Goal: Information Seeking & Learning: Check status

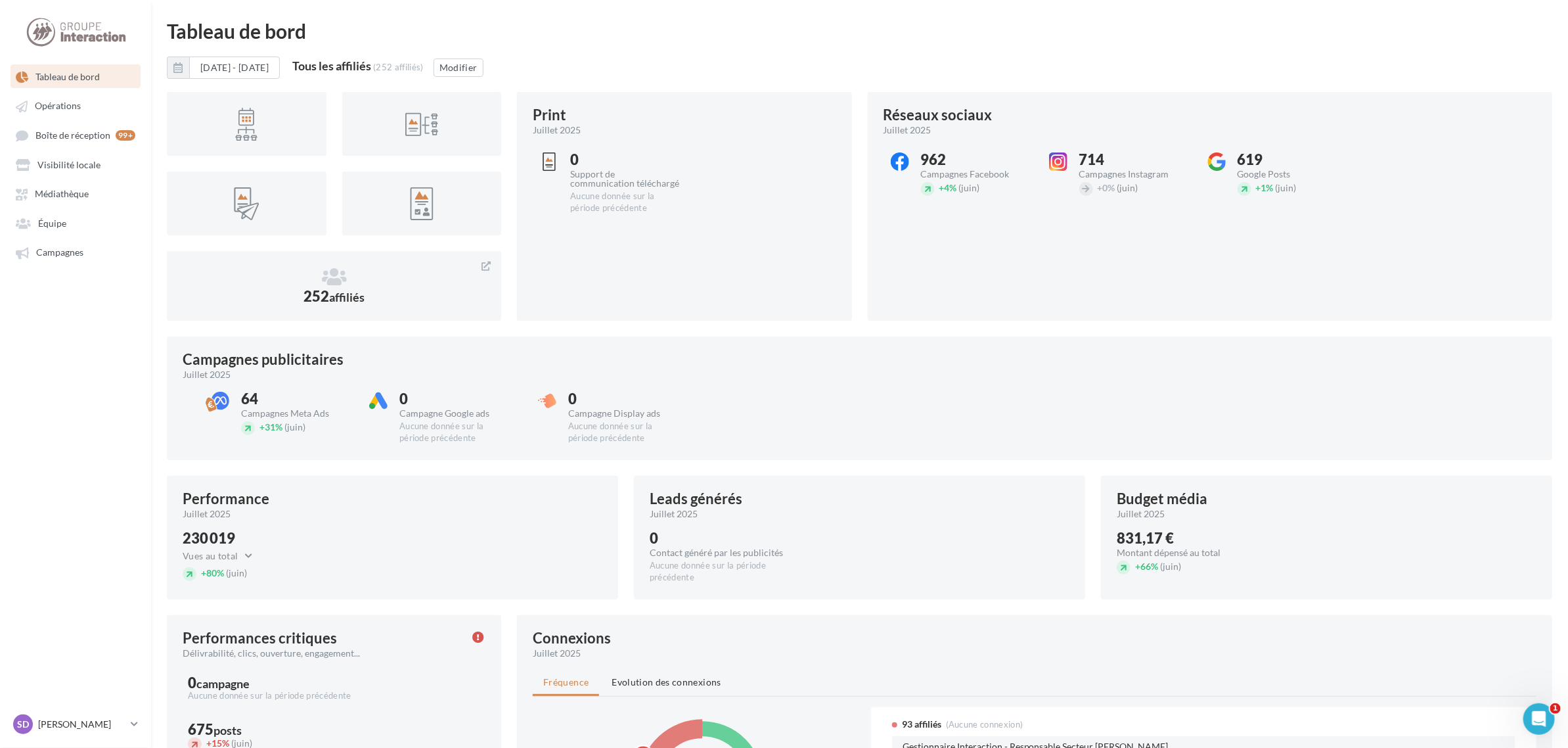
click at [371, 61] on div "Tous les affiliés" at bounding box center [332, 66] width 79 height 12
click at [484, 64] on button "Modifier" at bounding box center [459, 68] width 50 height 18
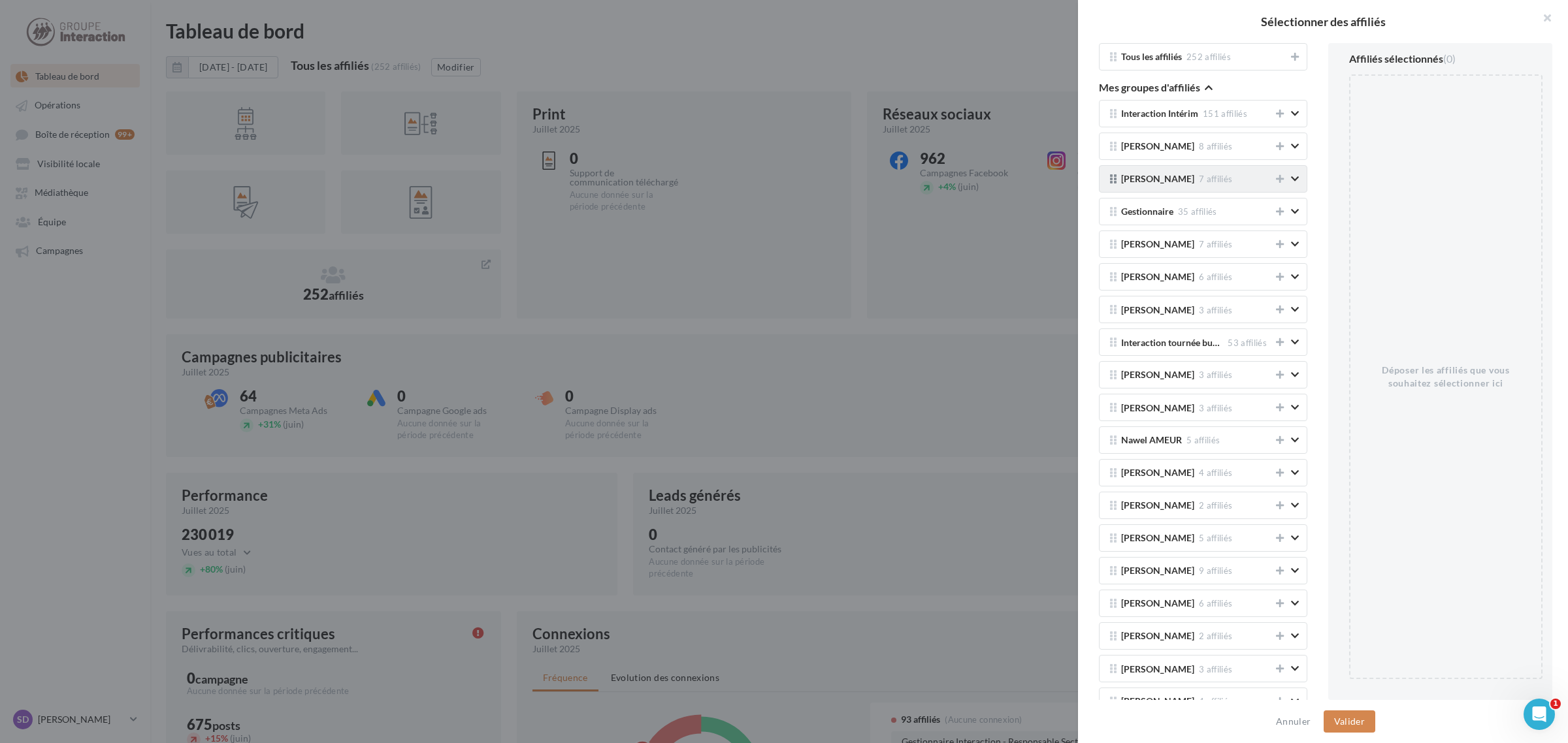
click at [1178, 183] on div "[PERSON_NAME] 7 affiliés" at bounding box center [1189, 179] width 168 height 11
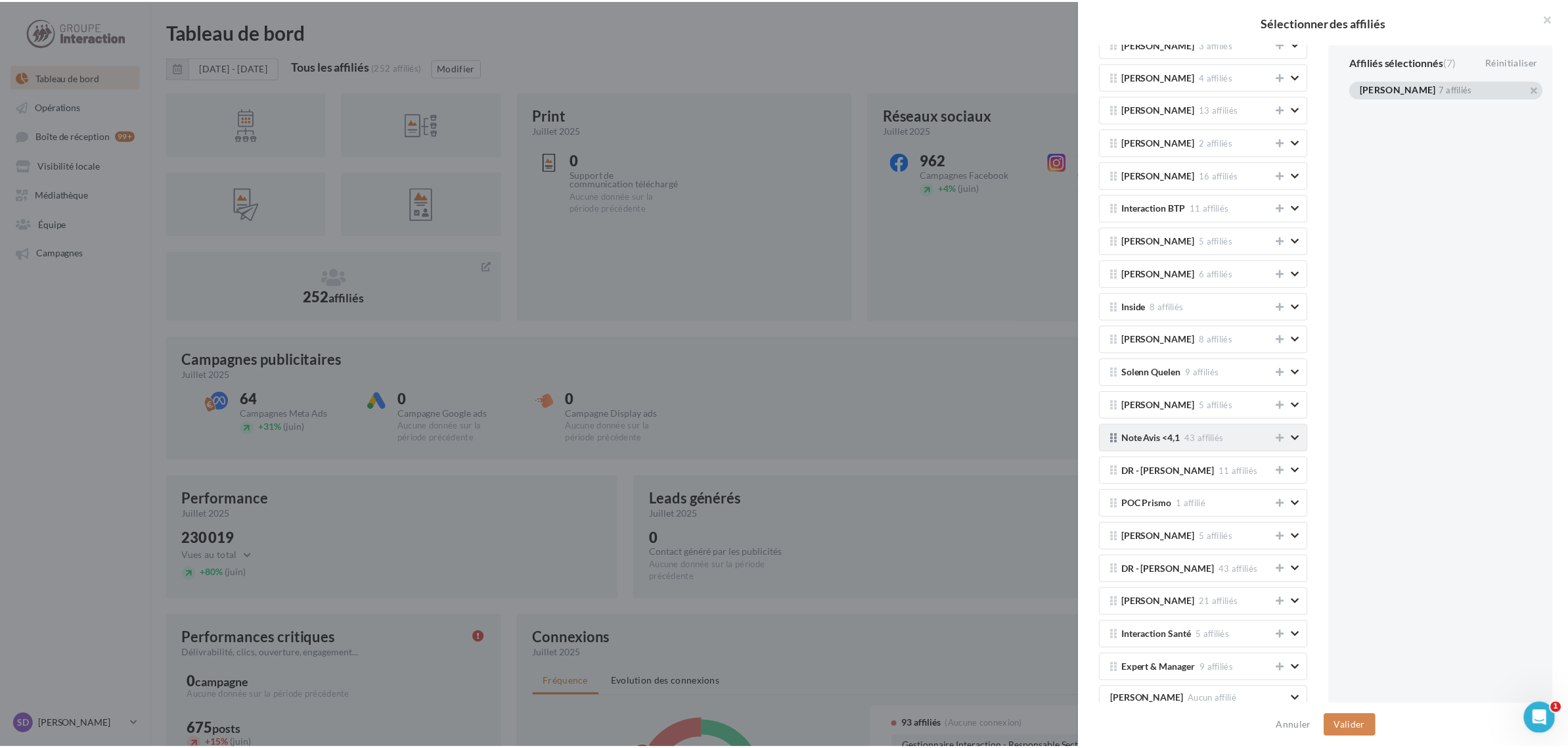
scroll to position [657, 0]
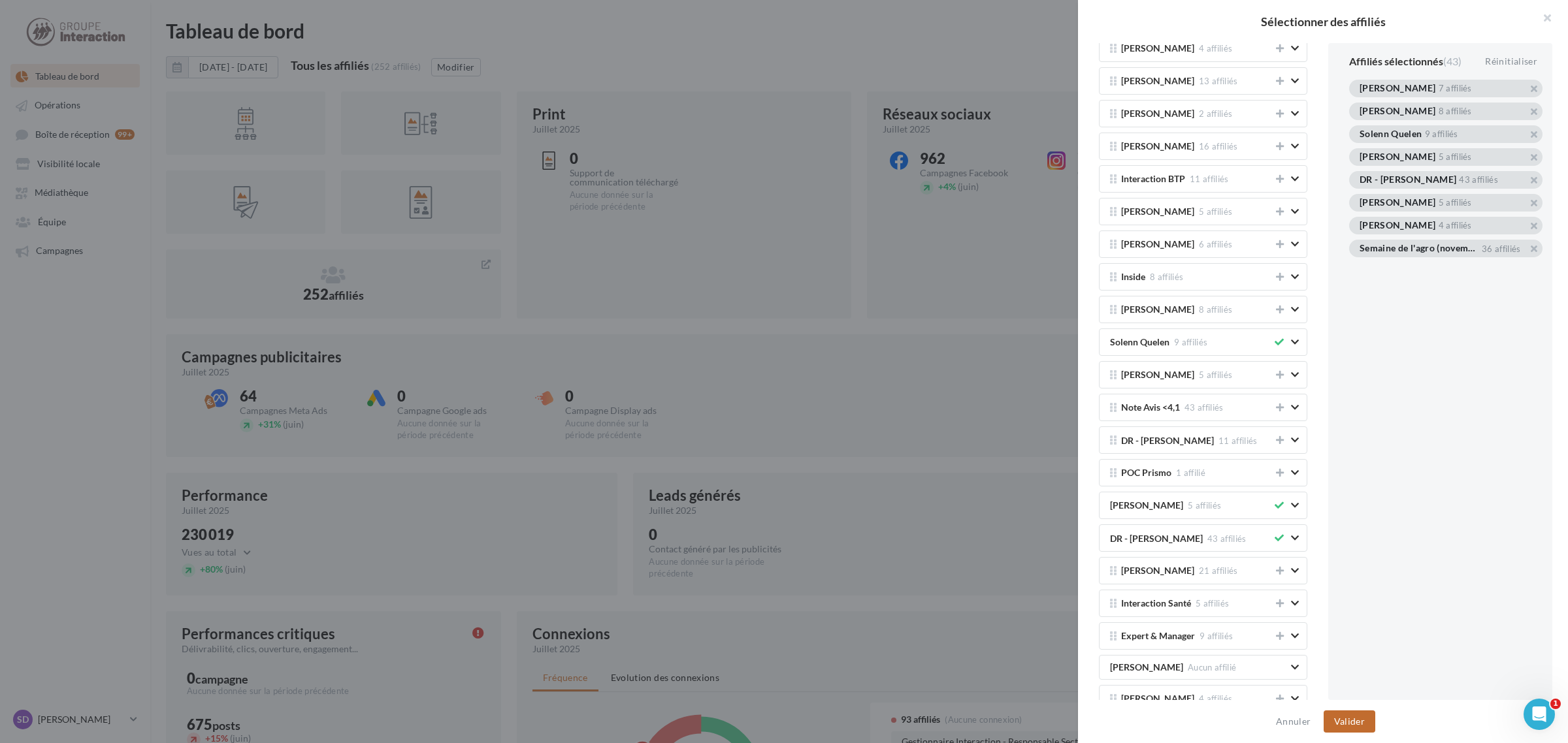
click at [1356, 712] on button "Valider" at bounding box center [1349, 721] width 52 height 22
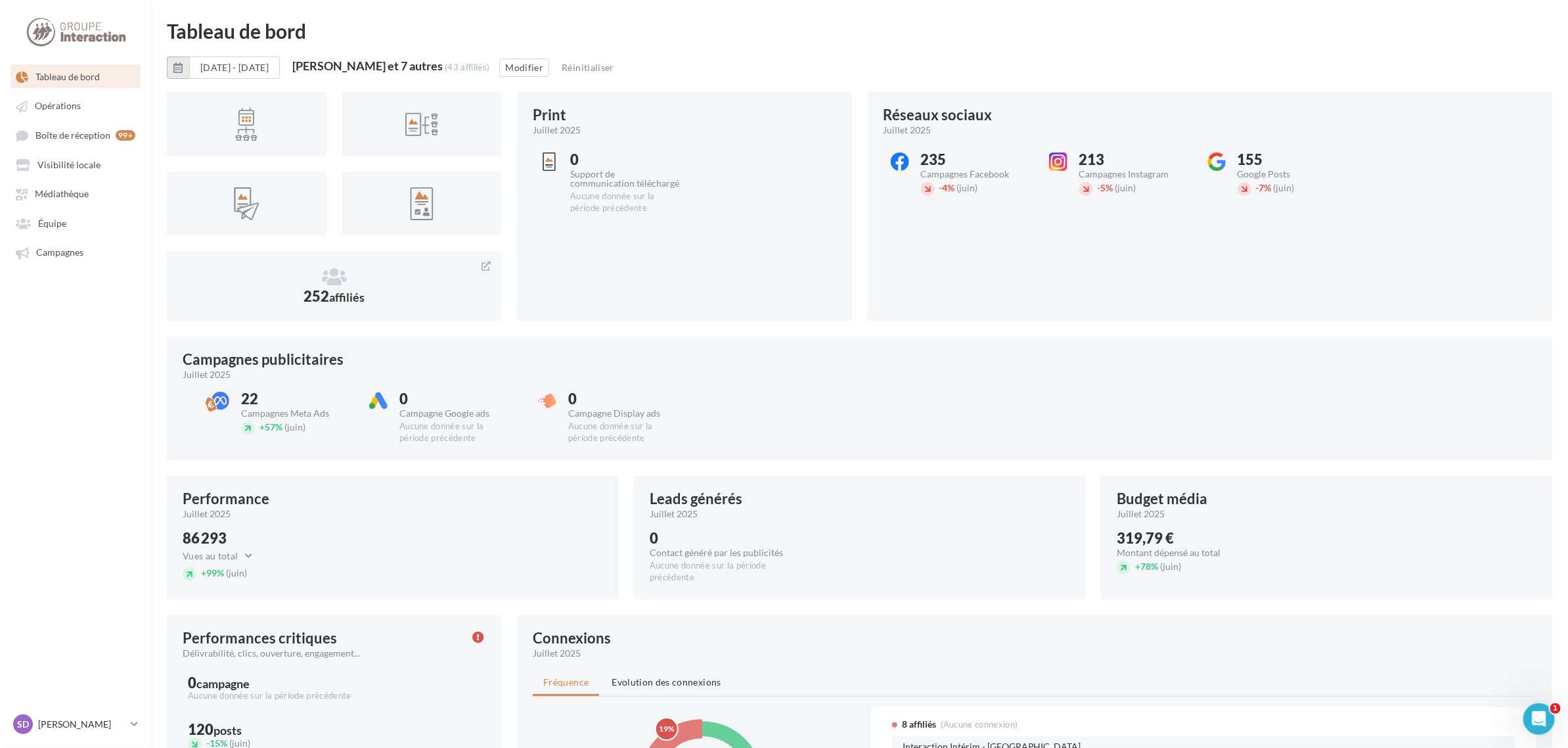
click at [175, 66] on icon "button" at bounding box center [178, 68] width 9 height 11
click at [192, 134] on button "Janv" at bounding box center [196, 132] width 26 height 26
click at [196, 191] on button "Juill" at bounding box center [196, 191] width 26 height 26
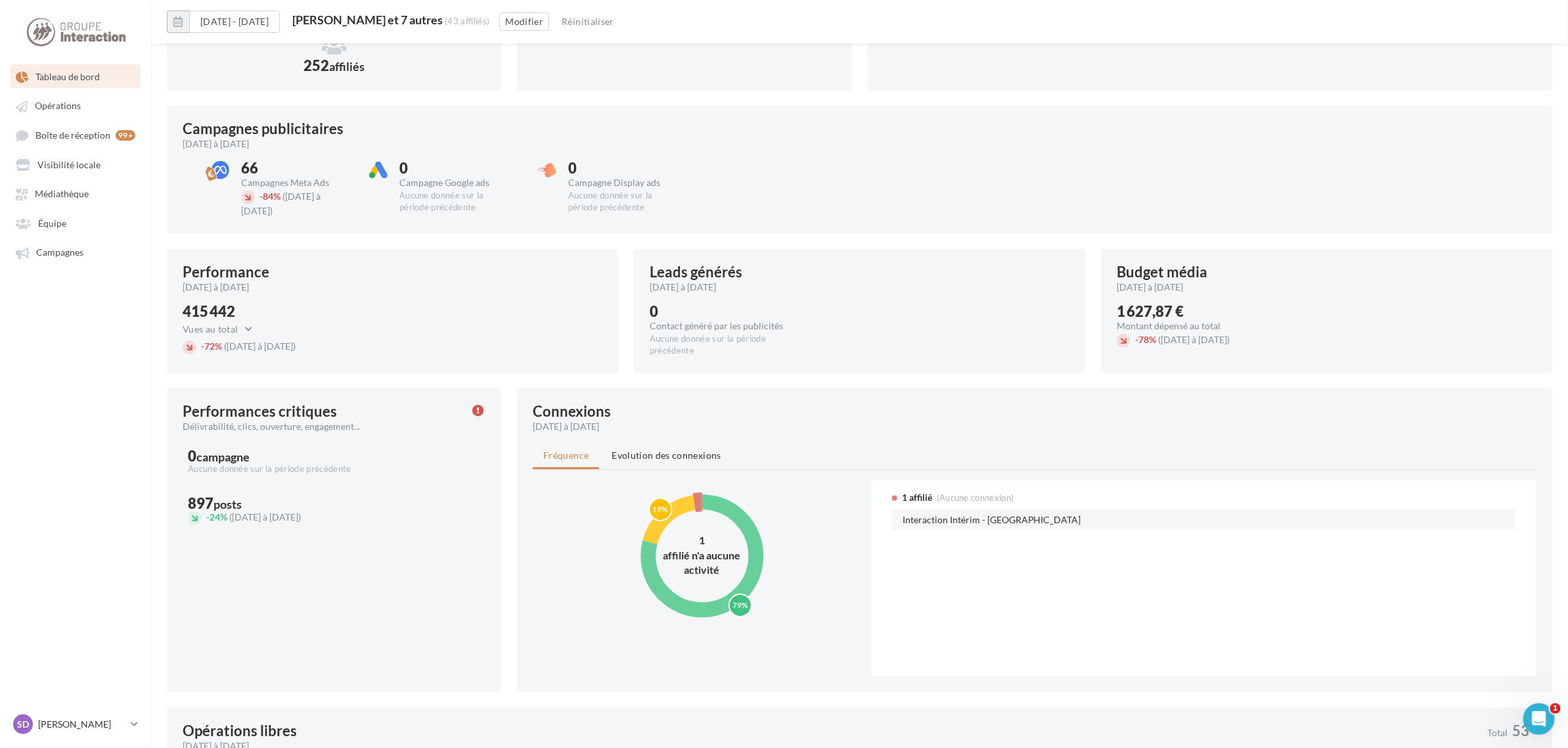
scroll to position [257, 0]
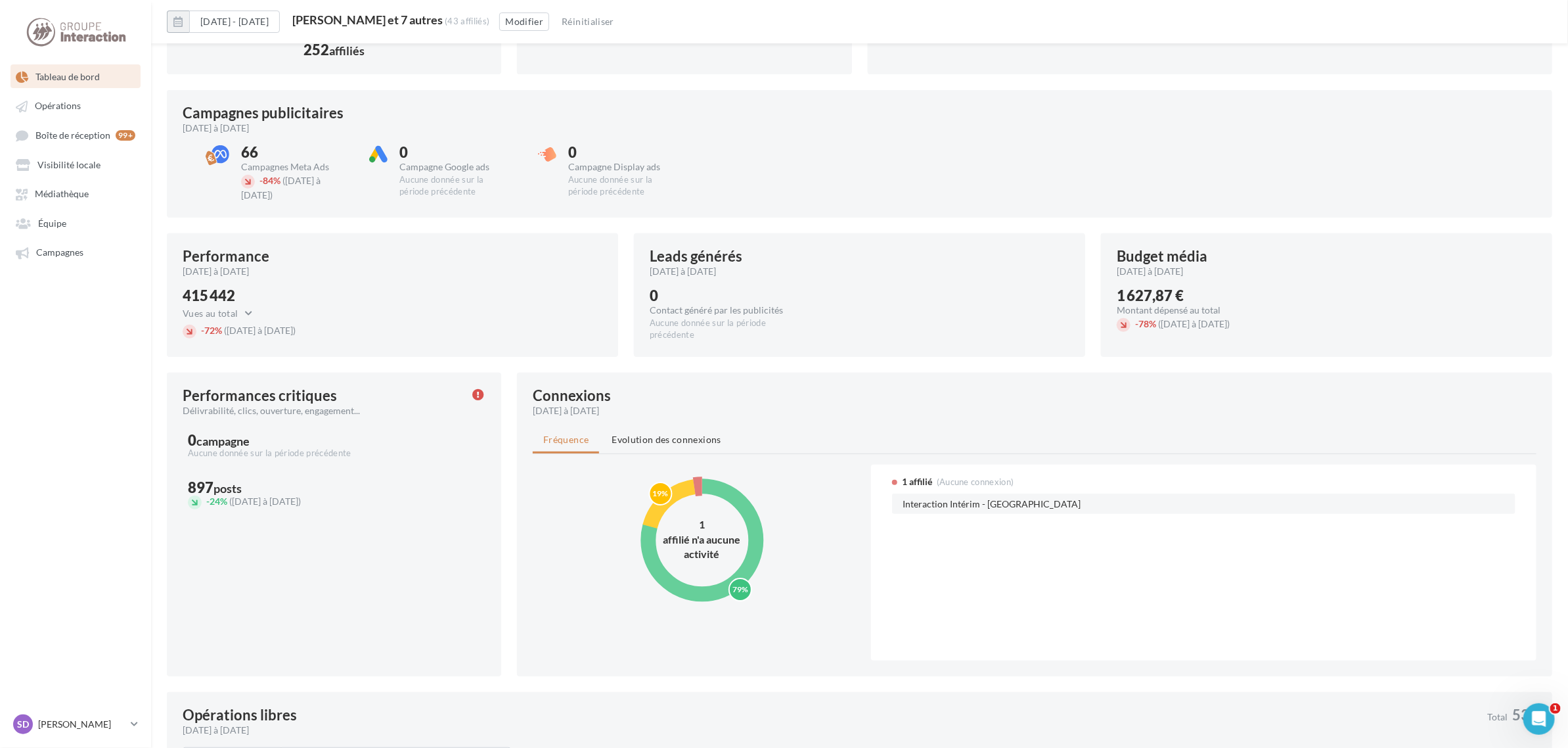
click at [685, 484] on circle at bounding box center [702, 540] width 132 height 132
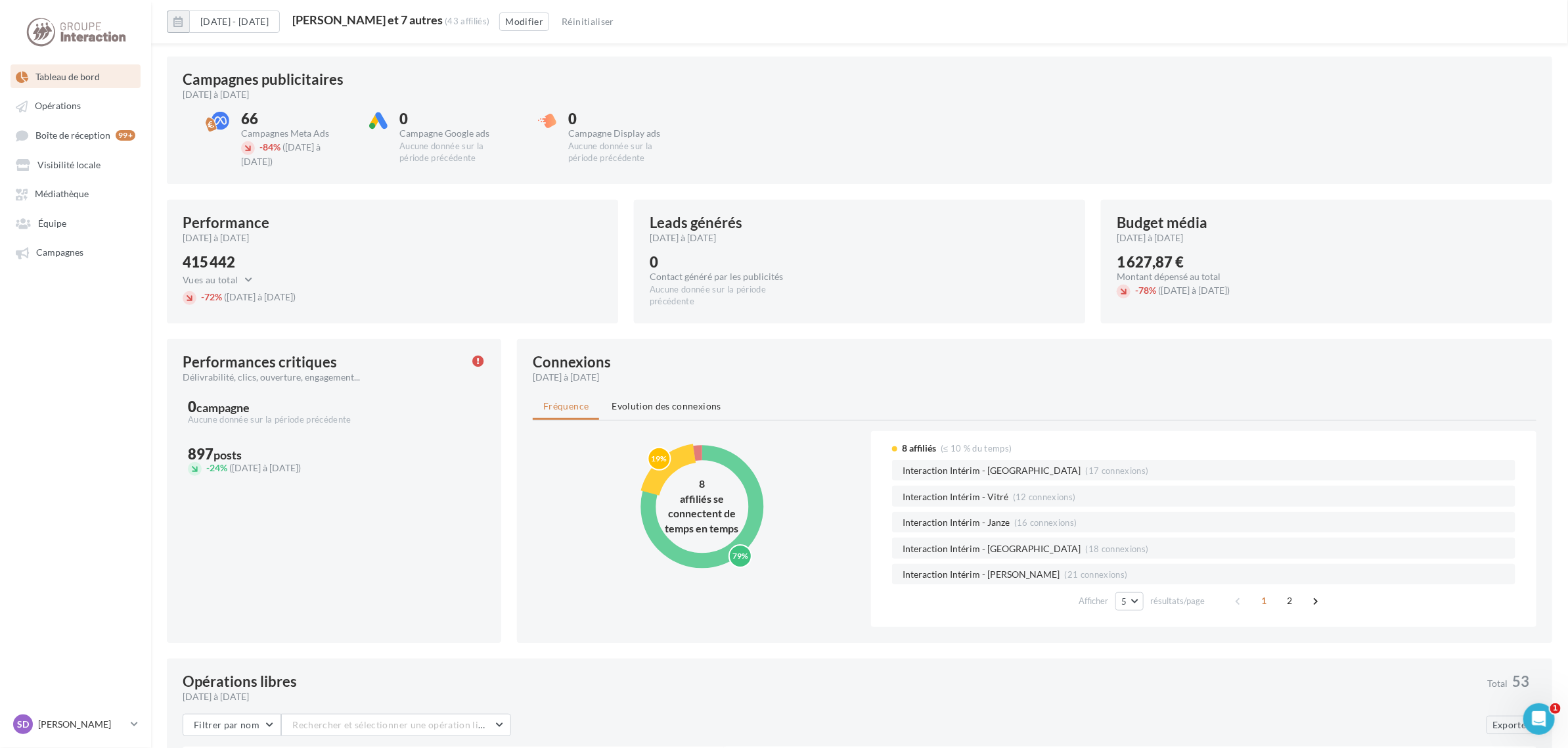
scroll to position [339, 0]
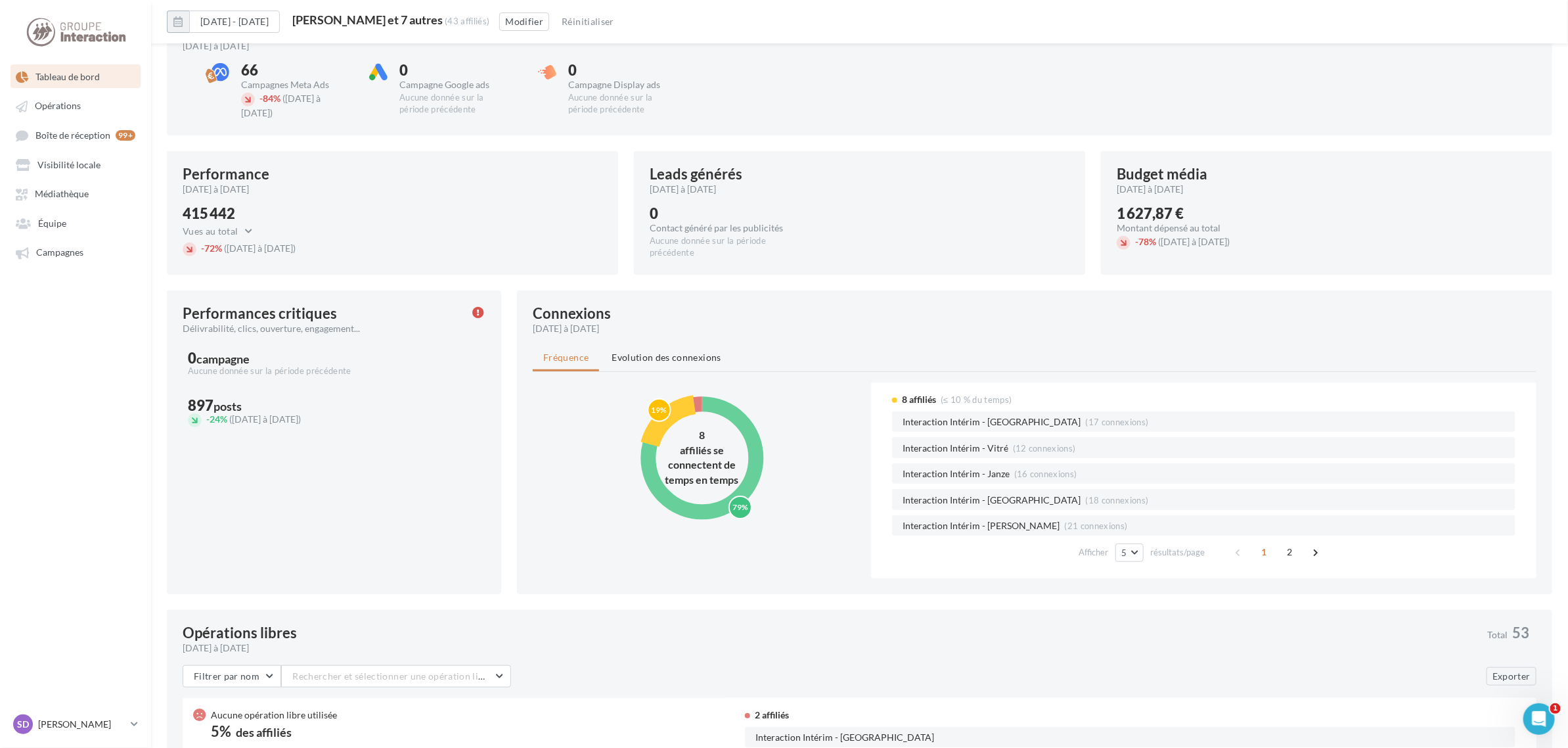
click at [726, 415] on circle at bounding box center [702, 458] width 108 height 108
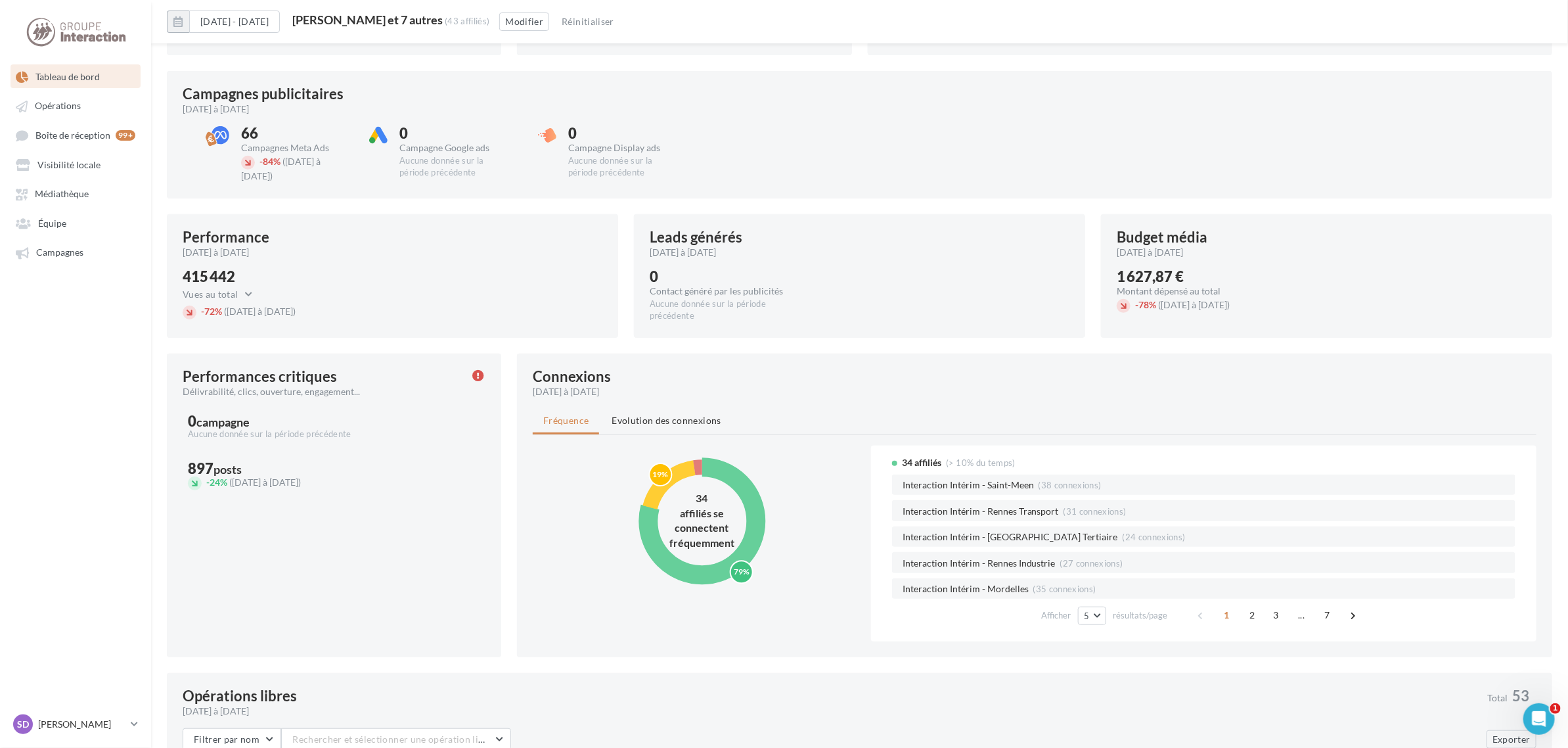
scroll to position [257, 0]
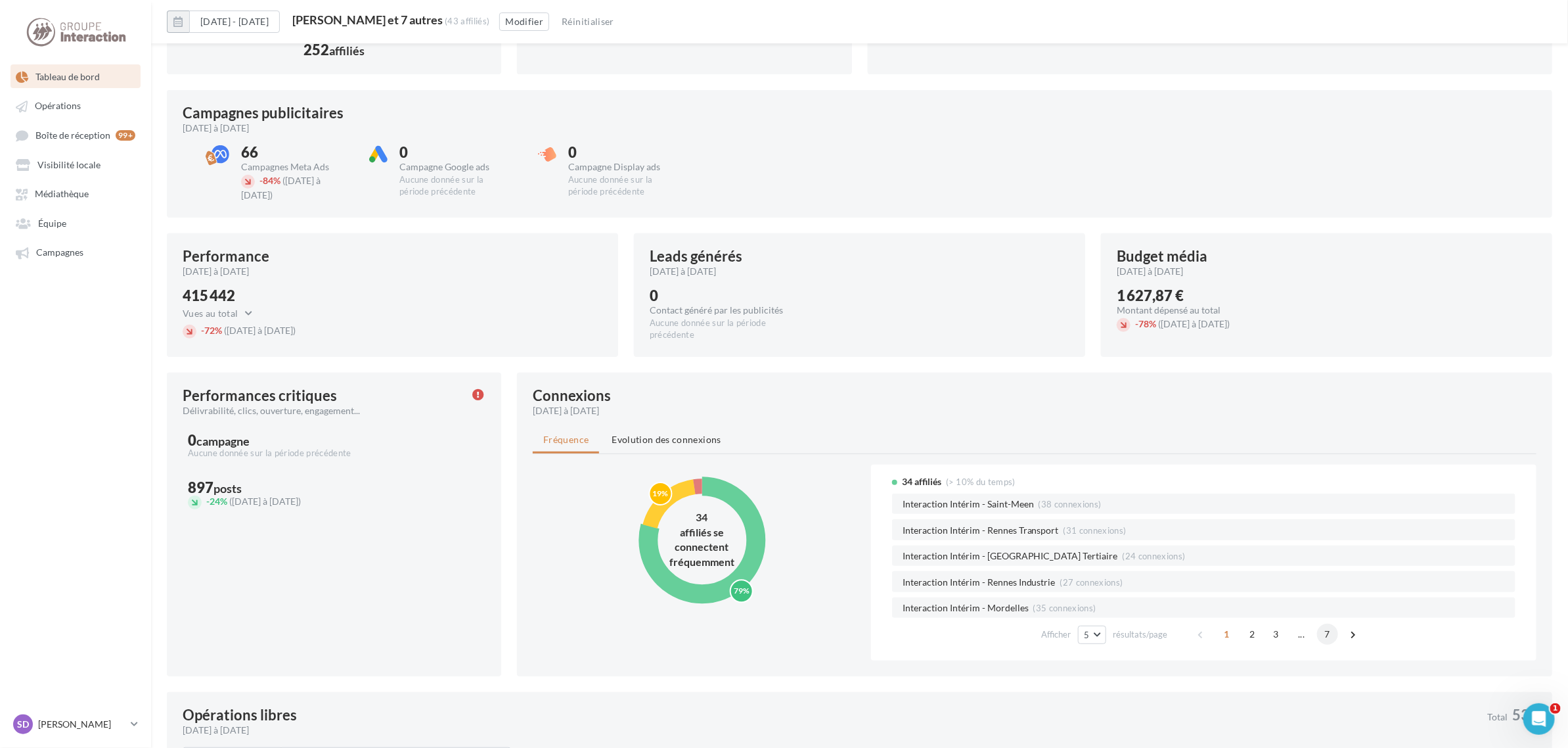
click at [1325, 639] on span "7" at bounding box center [1327, 634] width 21 height 21
click at [1305, 630] on span "6" at bounding box center [1301, 634] width 21 height 21
click at [1284, 634] on span "5" at bounding box center [1290, 634] width 21 height 21
click at [1273, 637] on span "4" at bounding box center [1278, 634] width 21 height 21
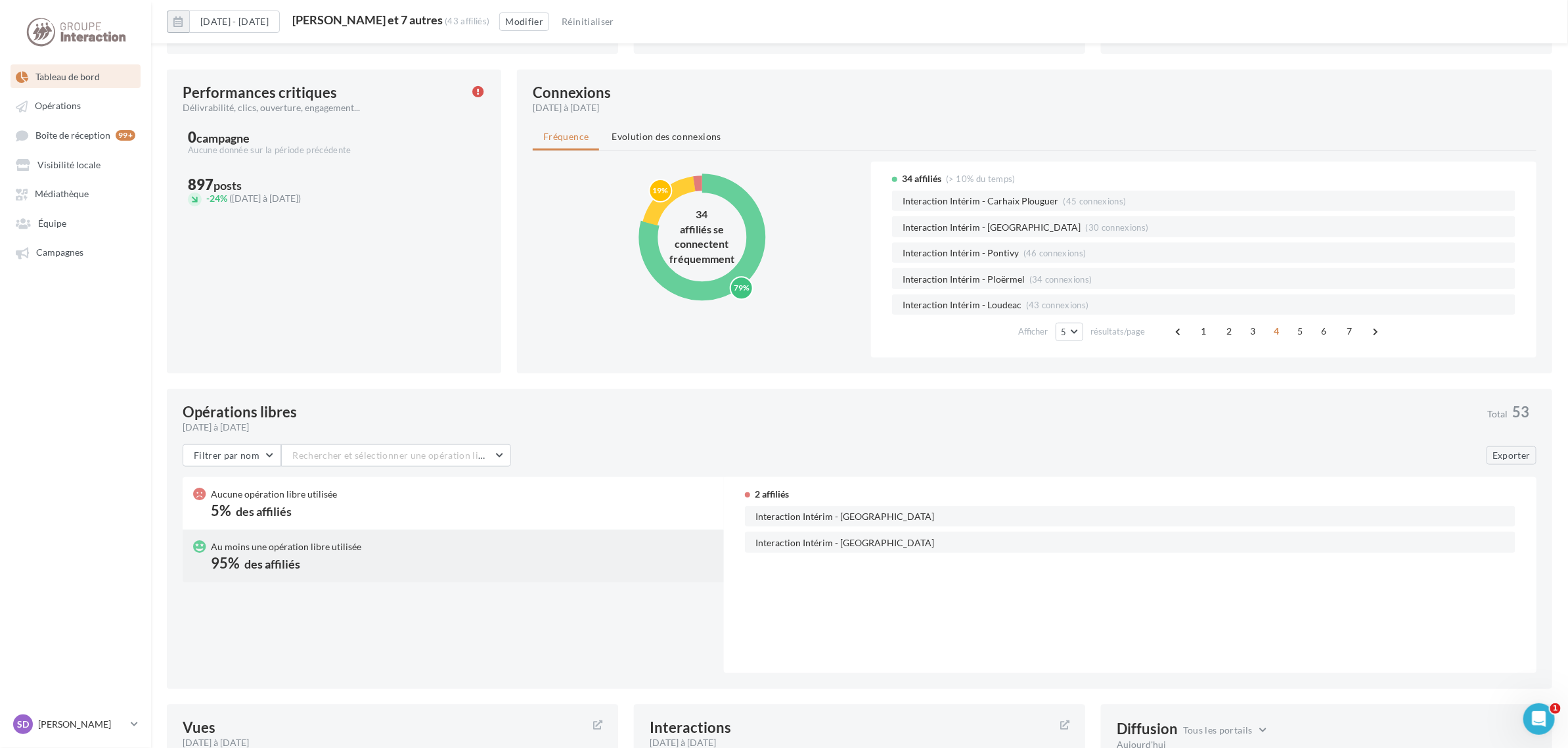
scroll to position [586, 0]
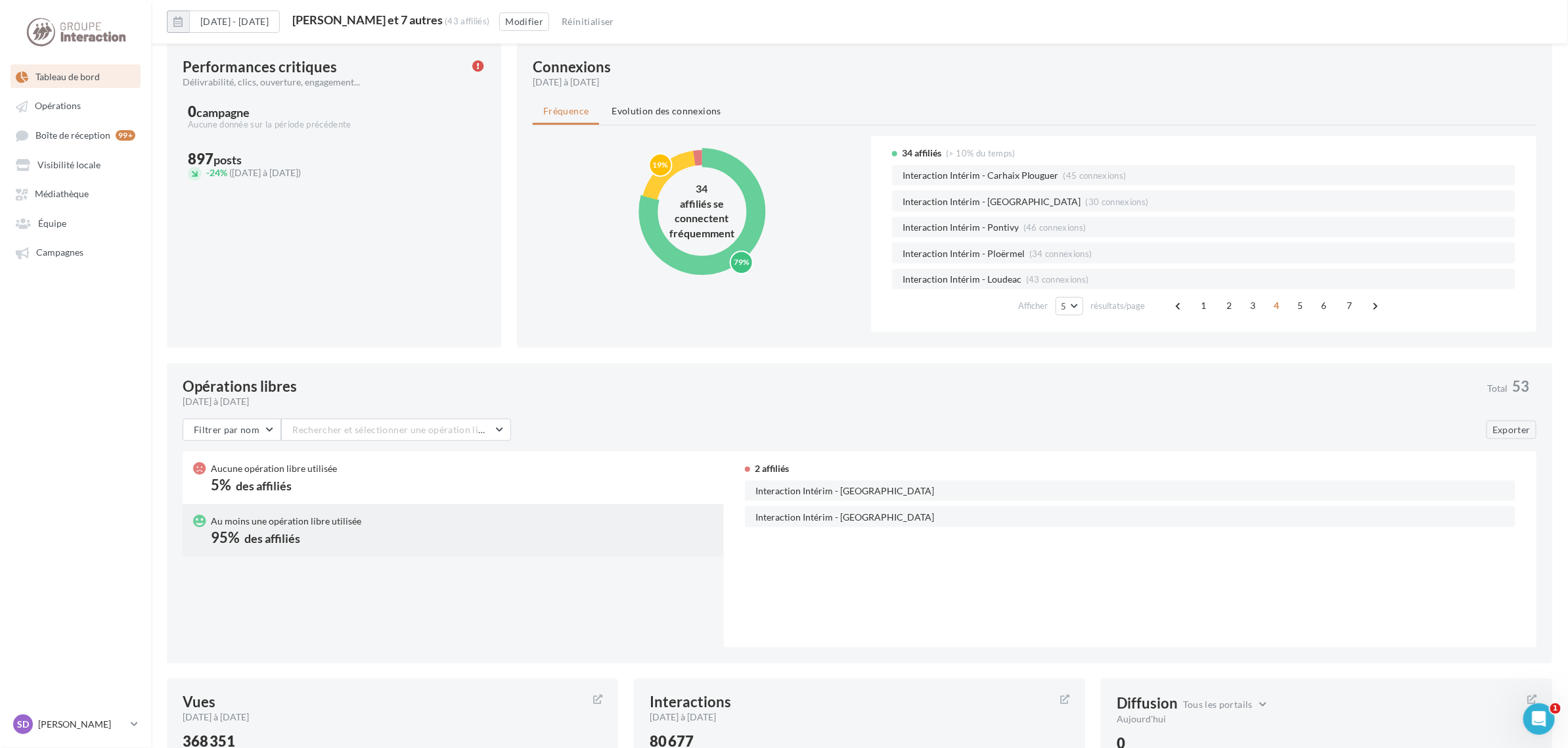
click at [323, 534] on div "Au moins une opération libre utilisée 95% des affiliés" at bounding box center [286, 530] width 151 height 32
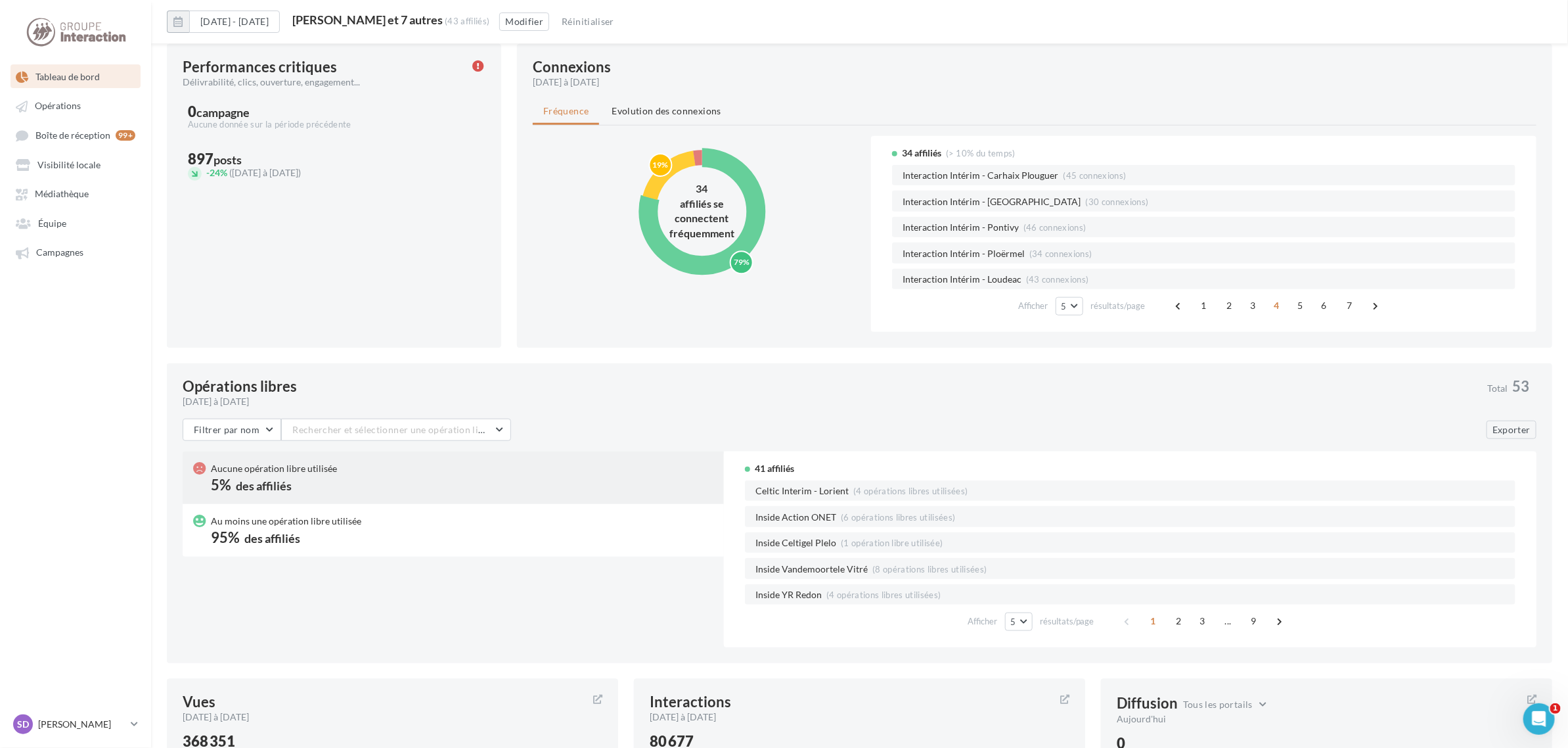
click at [315, 481] on div "Aucune opération libre utilisée 5% des affiliés" at bounding box center [273, 478] width 126 height 32
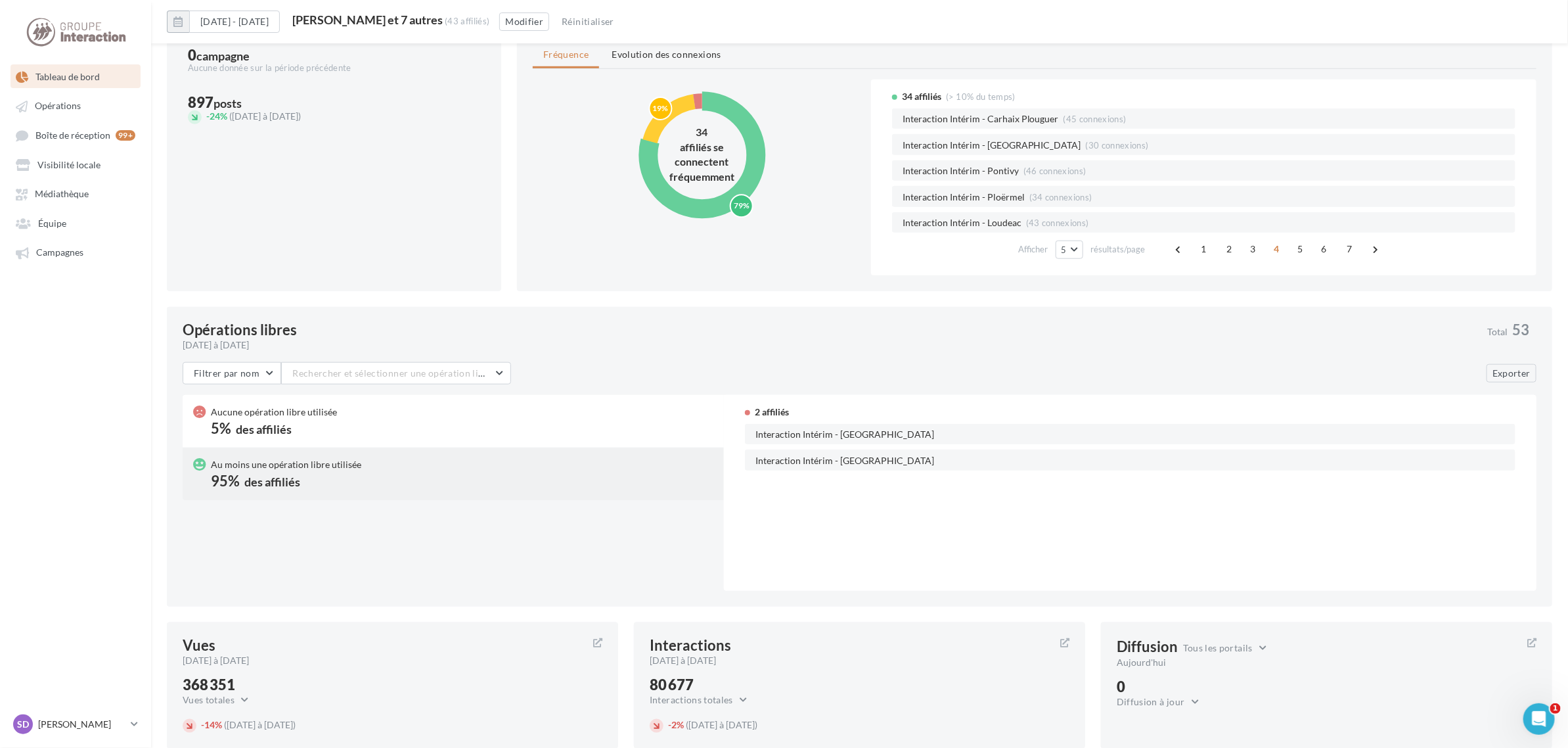
scroll to position [668, 0]
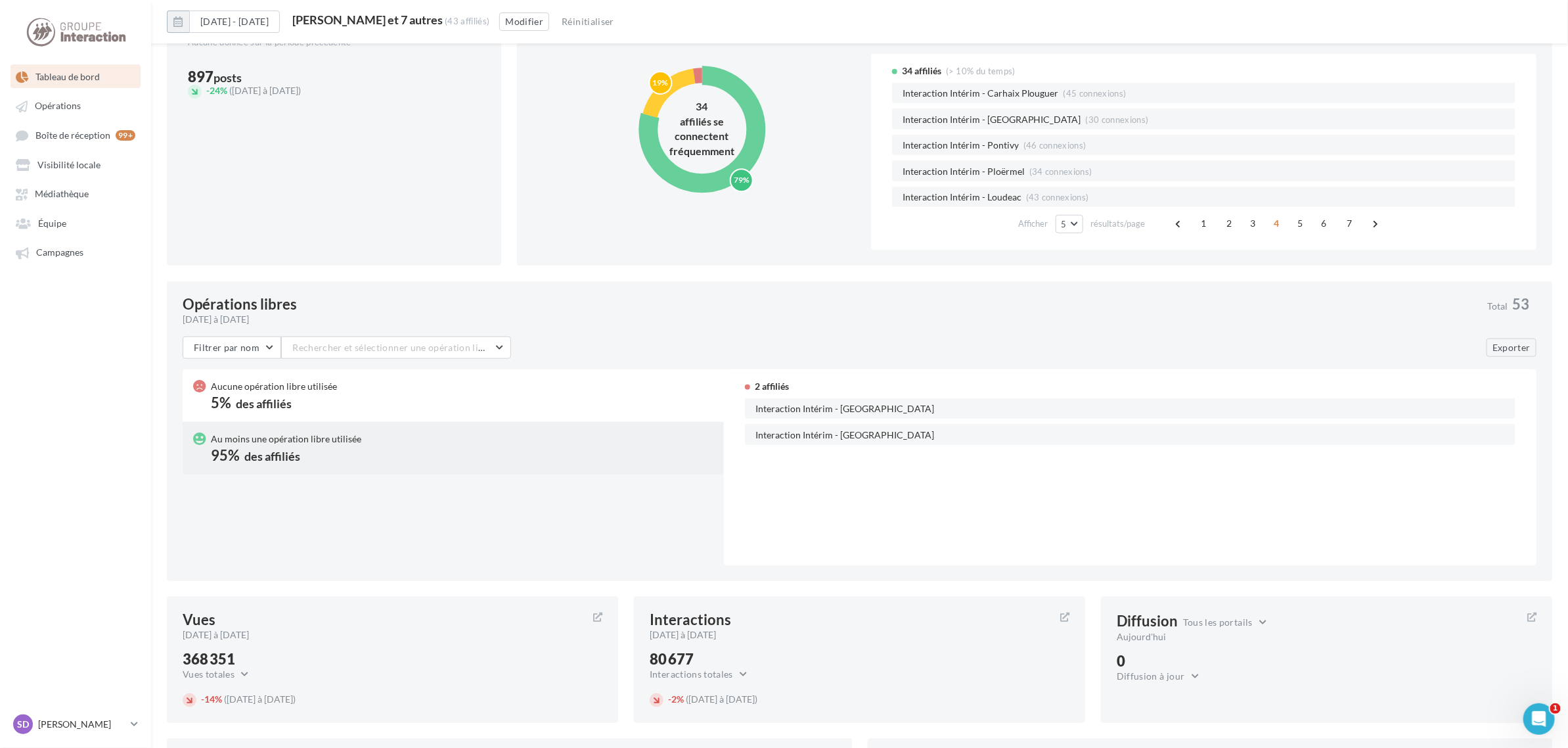
click at [253, 451] on div "des affiliés" at bounding box center [272, 456] width 56 height 12
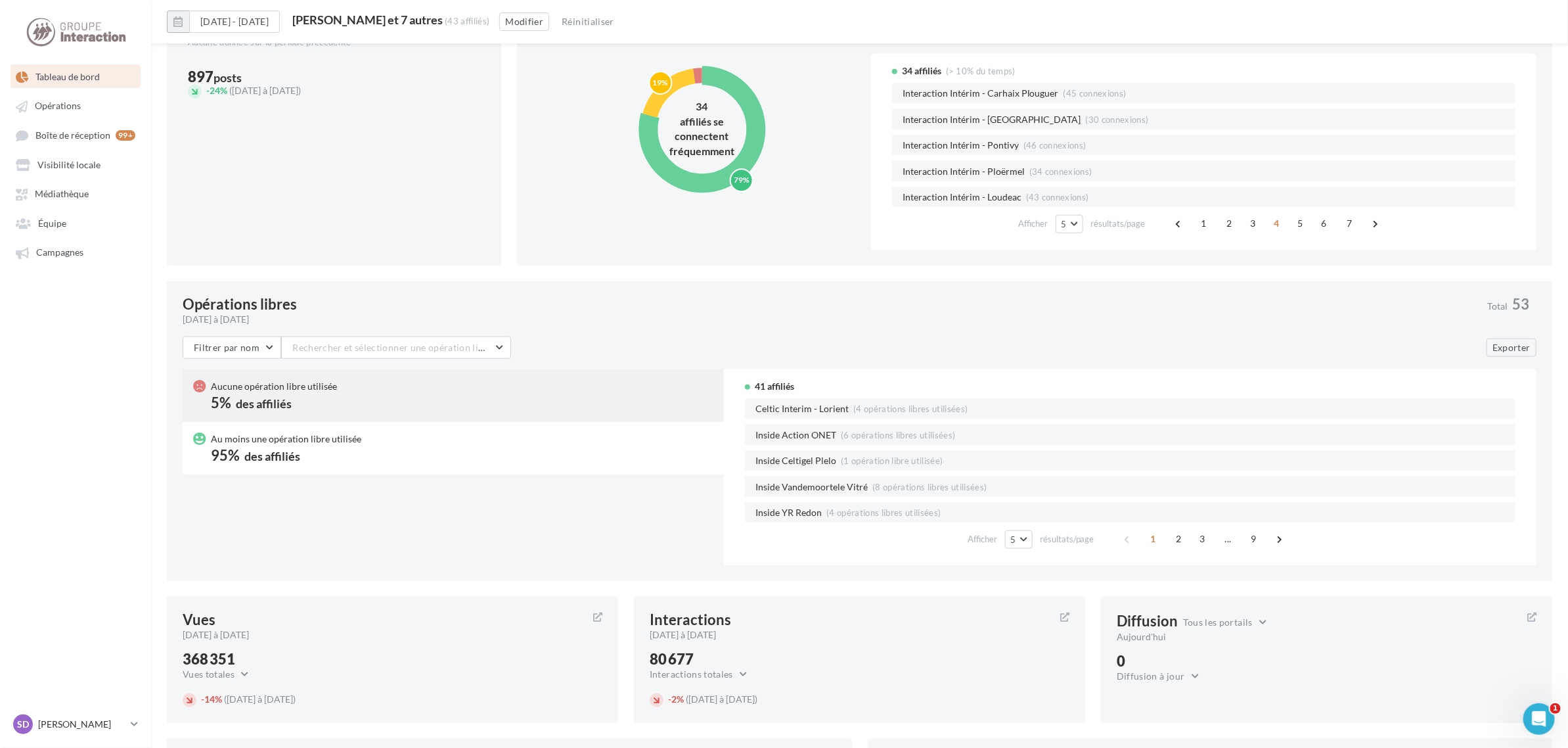
click at [251, 398] on div "des affiliés" at bounding box center [263, 404] width 56 height 12
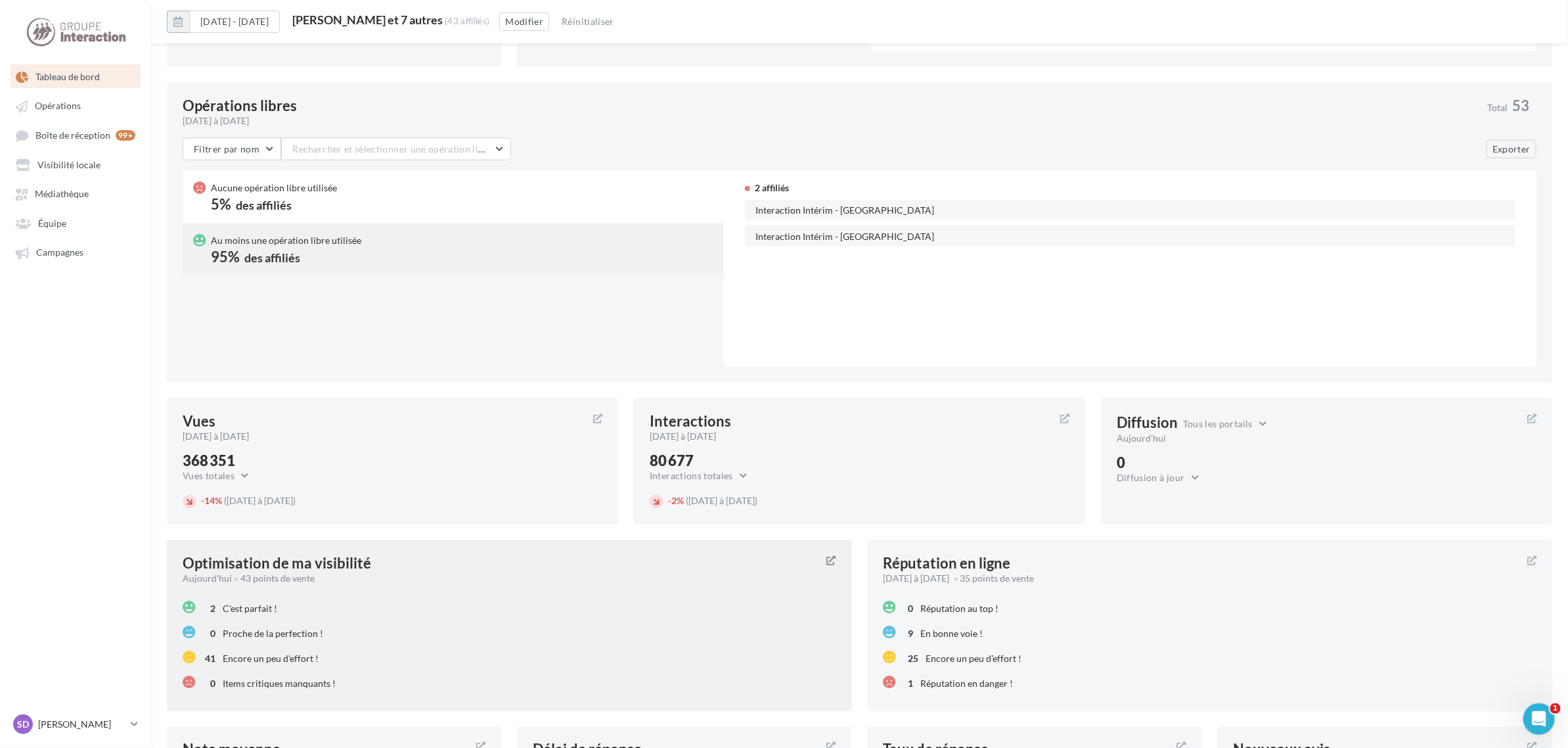
scroll to position [914, 0]
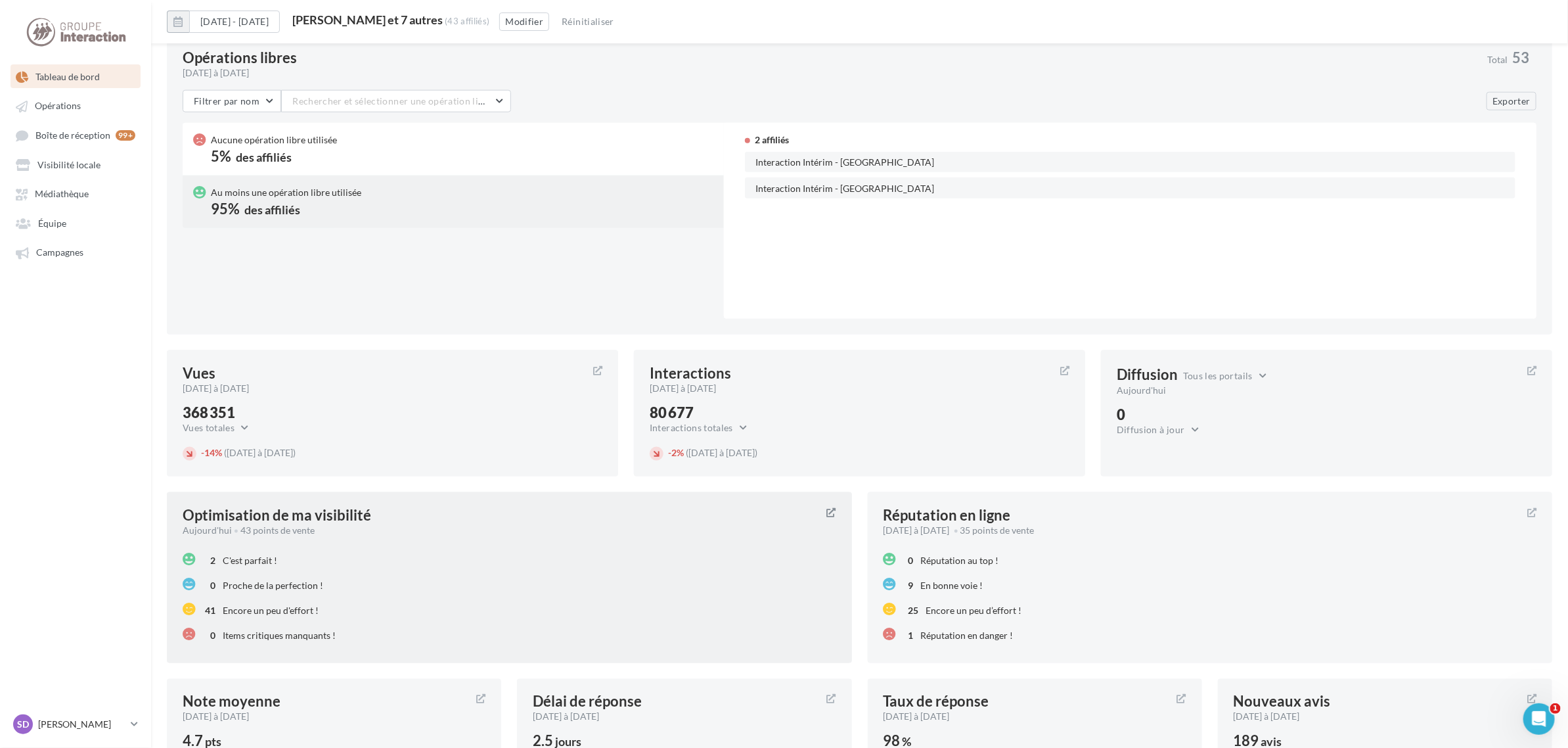
click at [269, 607] on span "Encore un peu d'effort !" at bounding box center [271, 610] width 96 height 11
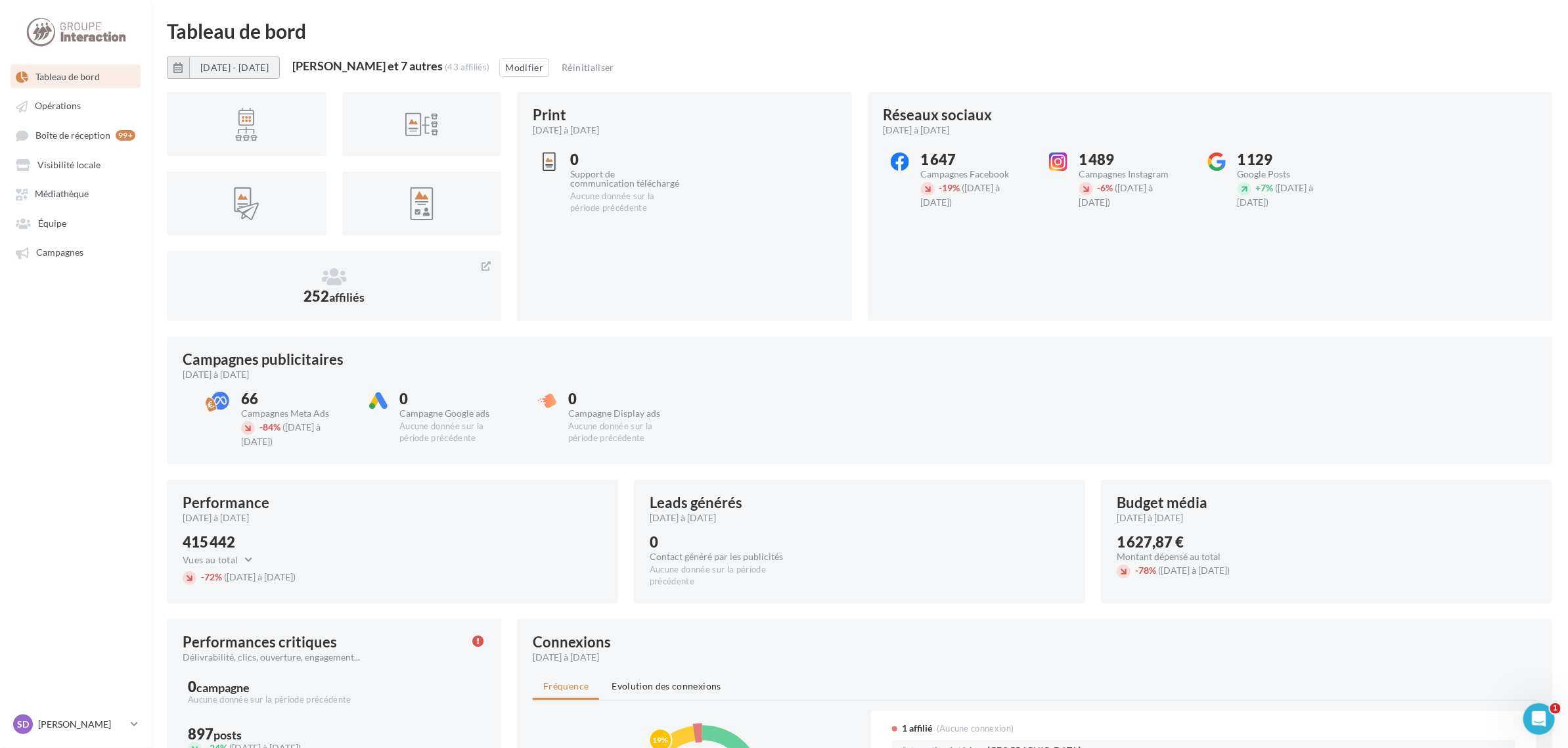
click at [224, 70] on button "[DATE] - [DATE]" at bounding box center [234, 68] width 90 height 22
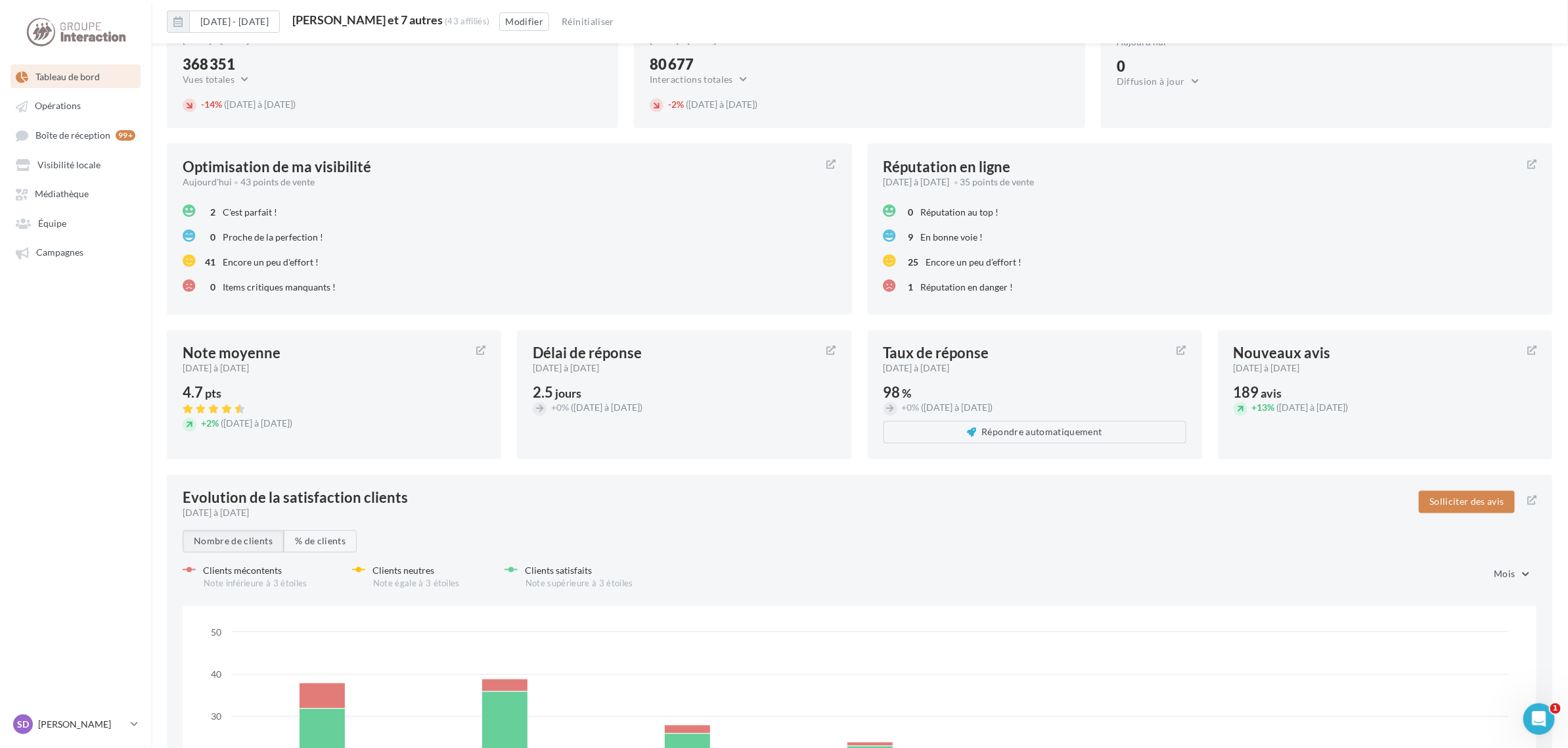
scroll to position [1213, 0]
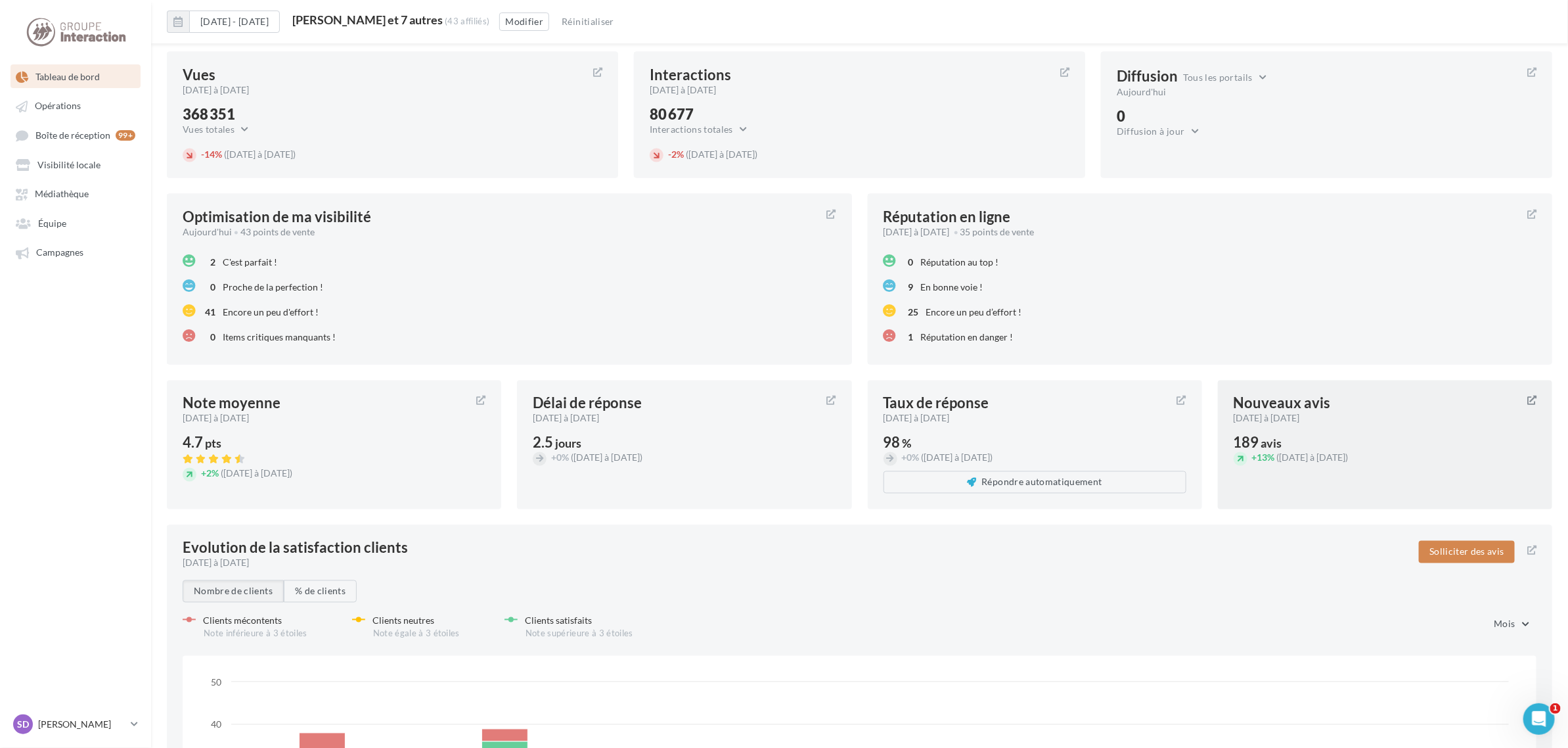
click at [1535, 397] on icon at bounding box center [1532, 401] width 9 height 9
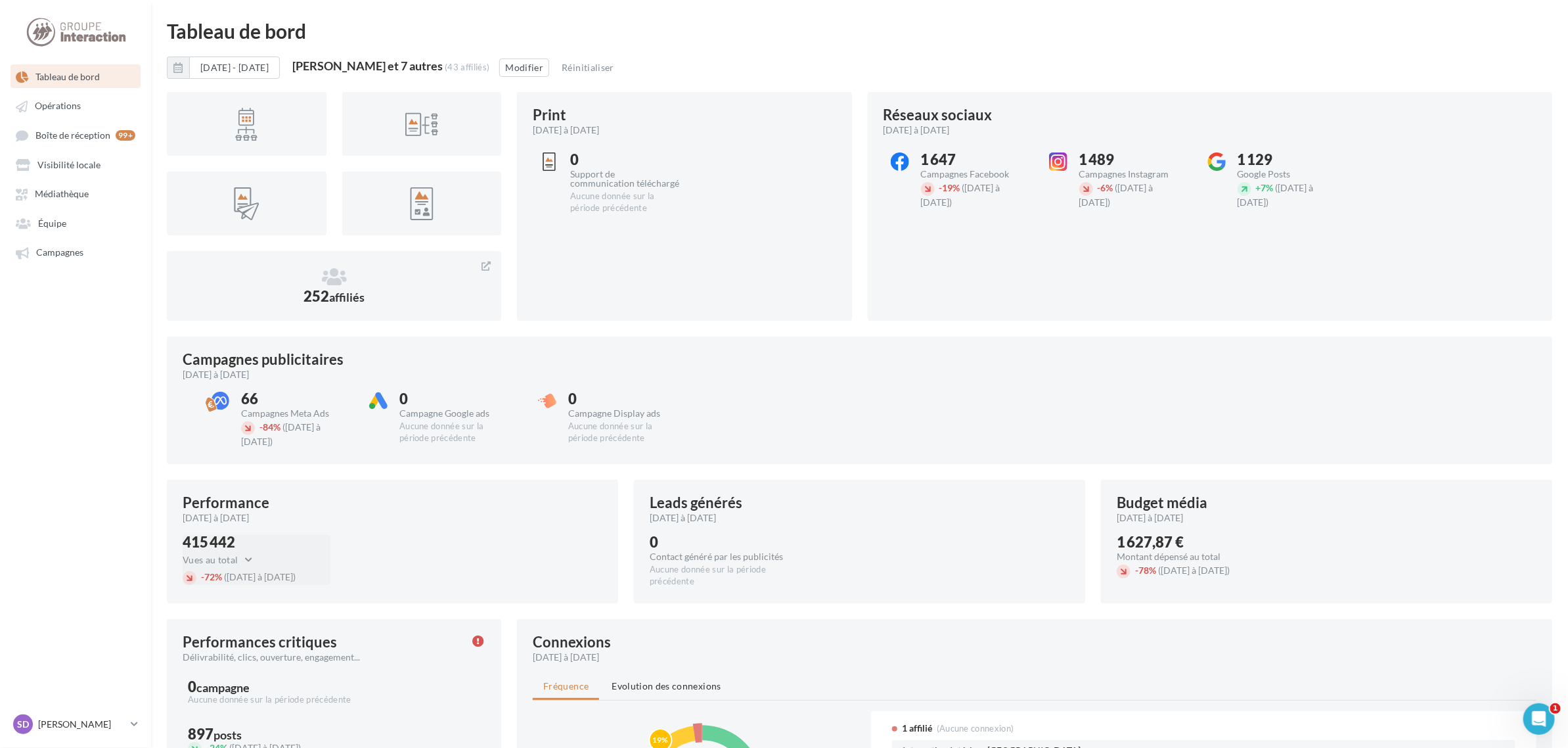
click at [269, 554] on div "Vues au total Vues au total Clics au total" at bounding box center [241, 559] width 118 height 16
click at [242, 554] on button "Vues au total" at bounding box center [221, 559] width 77 height 16
click at [481, 553] on div "415 442 Vues au total Vues au total Clics au total - 72% ([DATE] à [DATE])" at bounding box center [392, 565] width 420 height 60
click at [270, 68] on button "[DATE] - [DATE]" at bounding box center [234, 68] width 90 height 22
click at [190, 100] on button "button" at bounding box center [190, 104] width 11 height 18
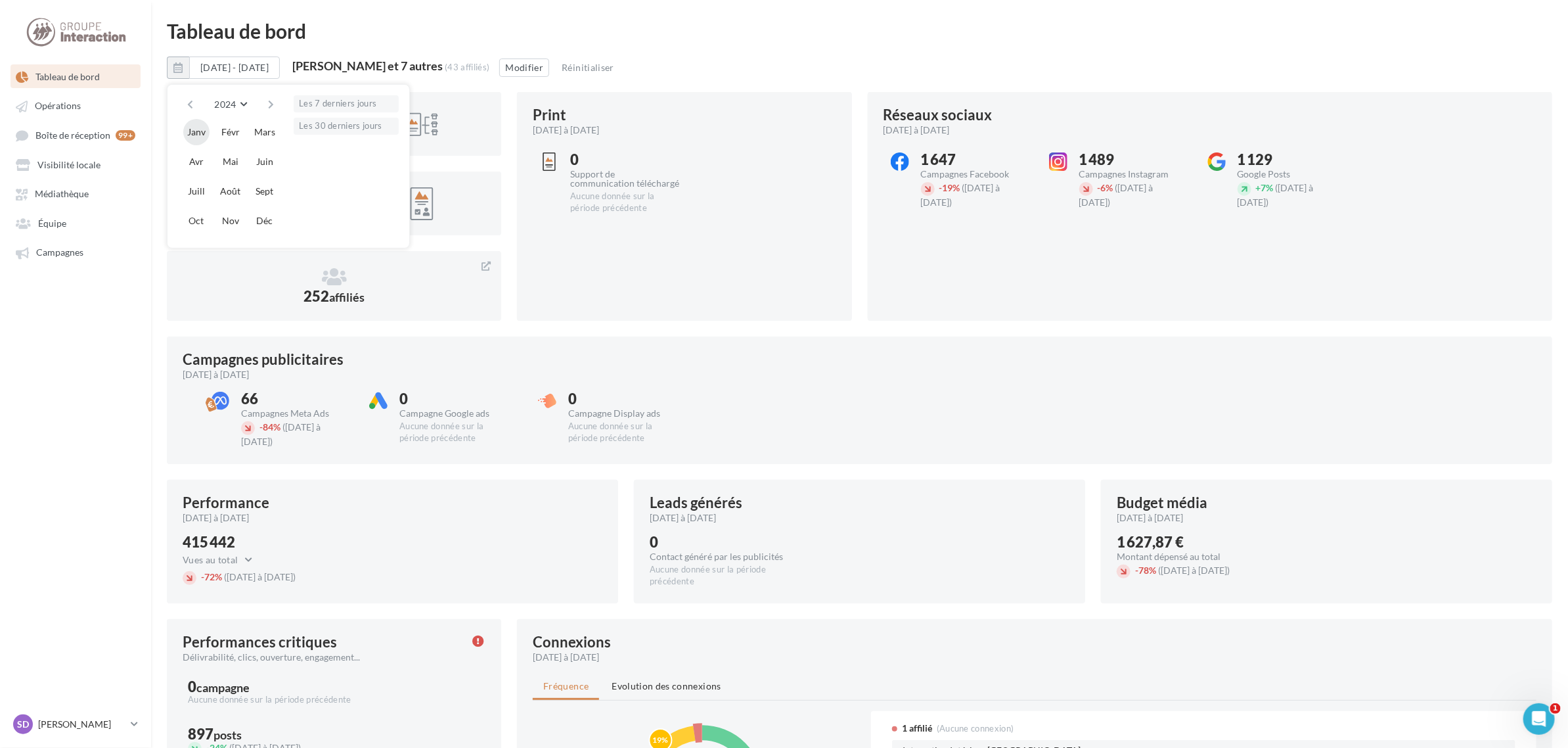
click at [201, 132] on button "Janv" at bounding box center [196, 132] width 26 height 26
click at [267, 99] on button "button" at bounding box center [271, 104] width 11 height 18
click at [199, 191] on button "Juill" at bounding box center [196, 191] width 26 height 26
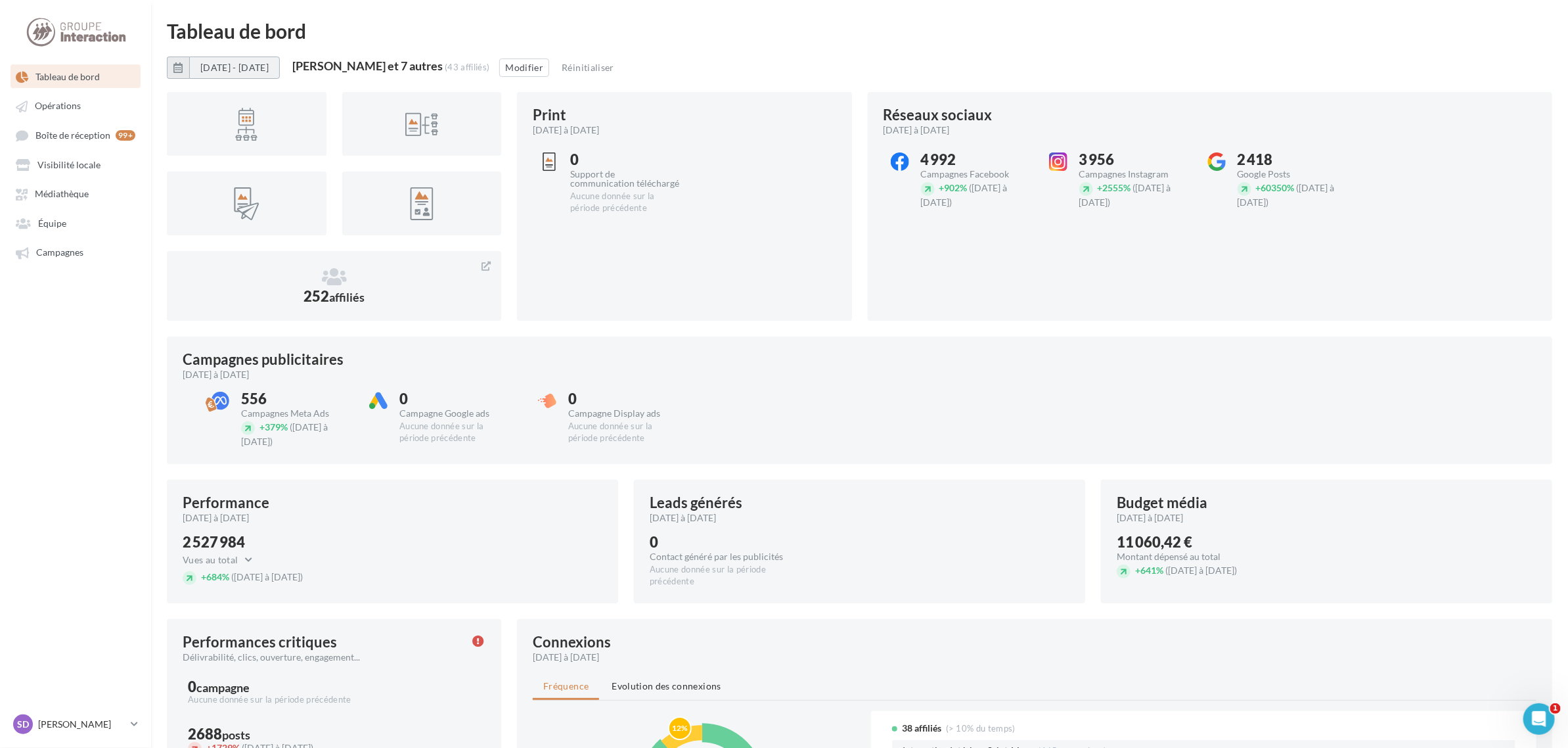
click at [233, 64] on button "[DATE] - [DATE]" at bounding box center [234, 68] width 90 height 22
click at [195, 130] on button "Janv" at bounding box center [196, 132] width 26 height 26
click at [189, 192] on button "Juill" at bounding box center [196, 191] width 26 height 26
click at [71, 165] on span "Visibilité locale" at bounding box center [68, 164] width 63 height 11
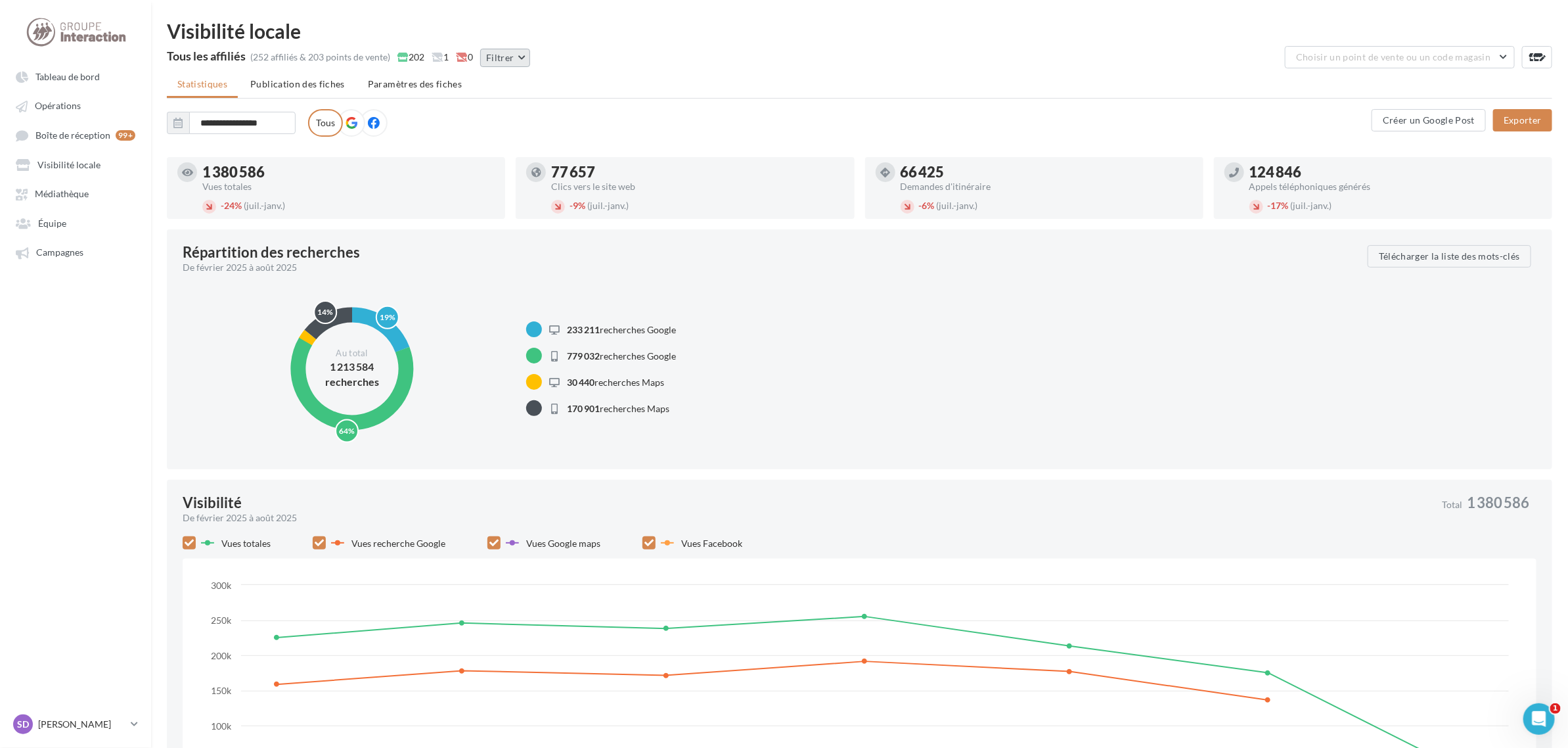
click at [520, 54] on button "Filtrer" at bounding box center [505, 57] width 50 height 18
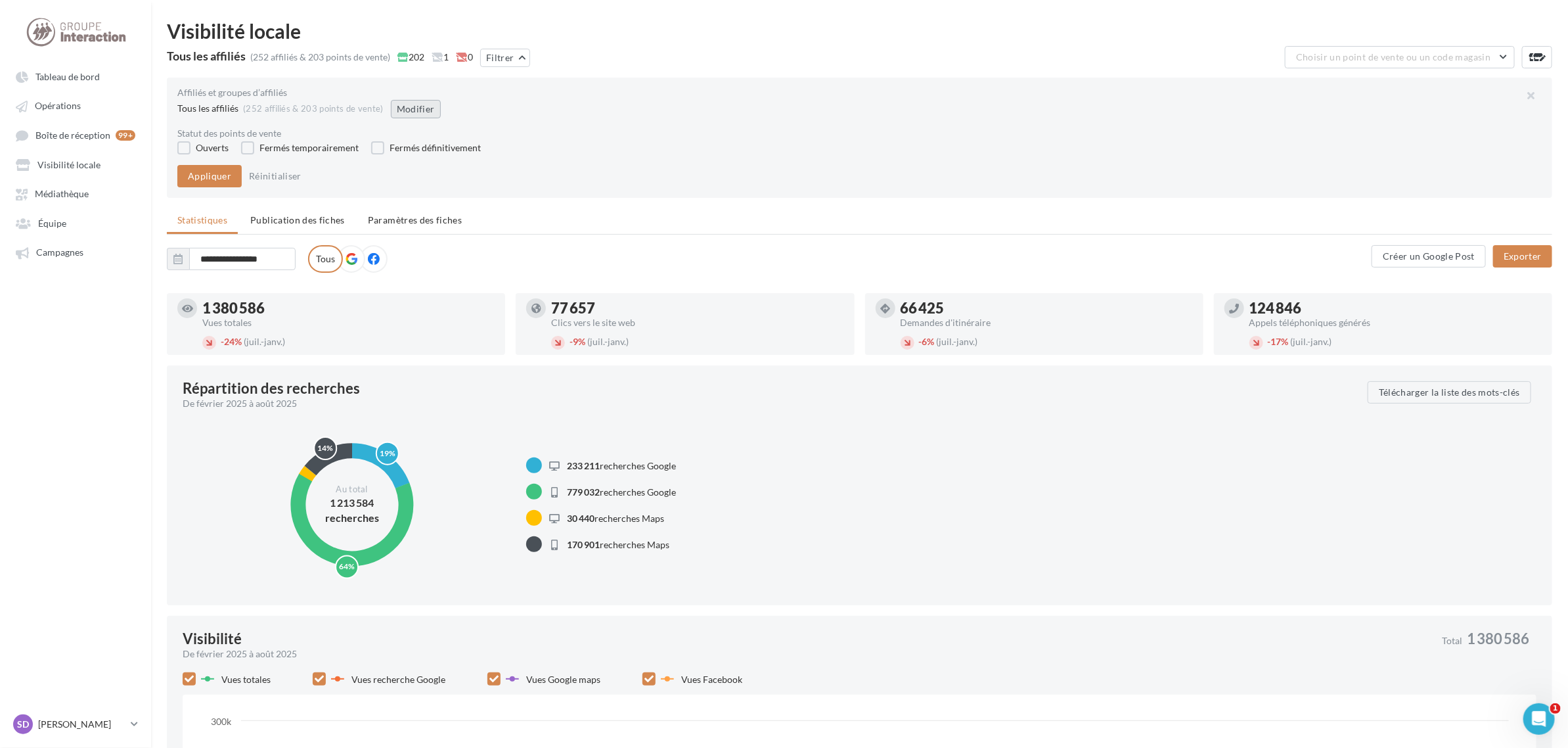
click at [411, 104] on button "Modifier" at bounding box center [416, 109] width 50 height 18
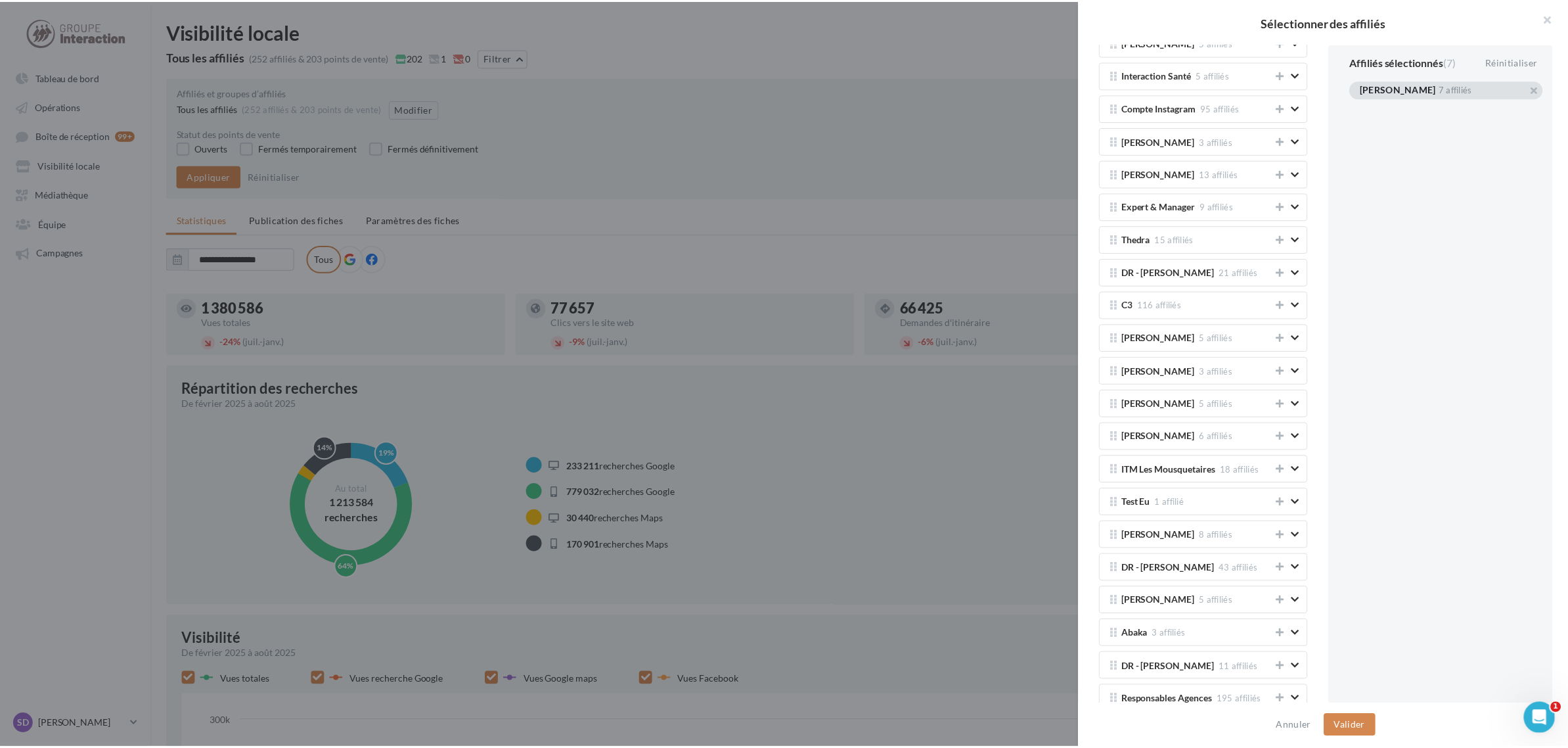
scroll to position [904, 0]
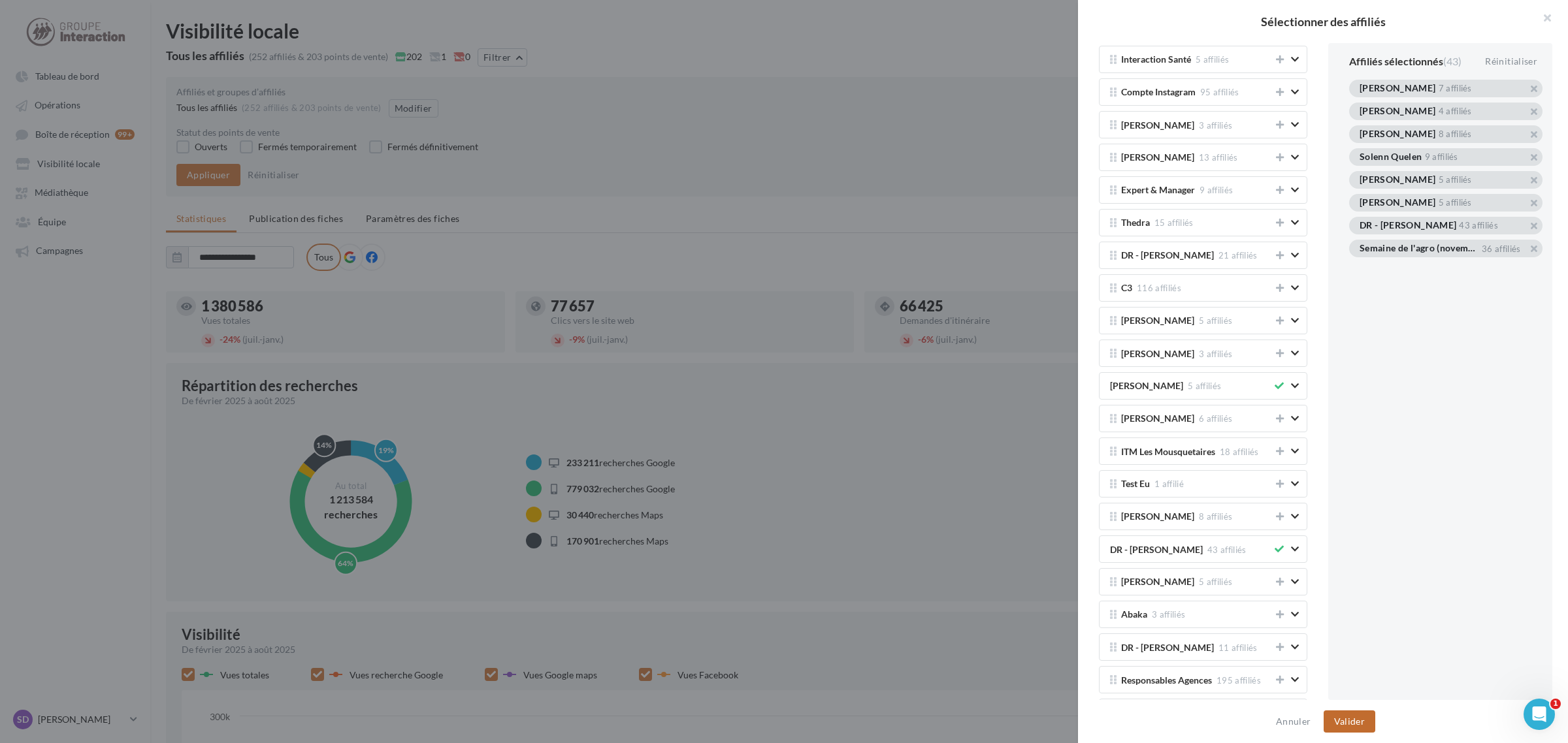
click at [1350, 723] on button "Valider" at bounding box center [1349, 721] width 52 height 22
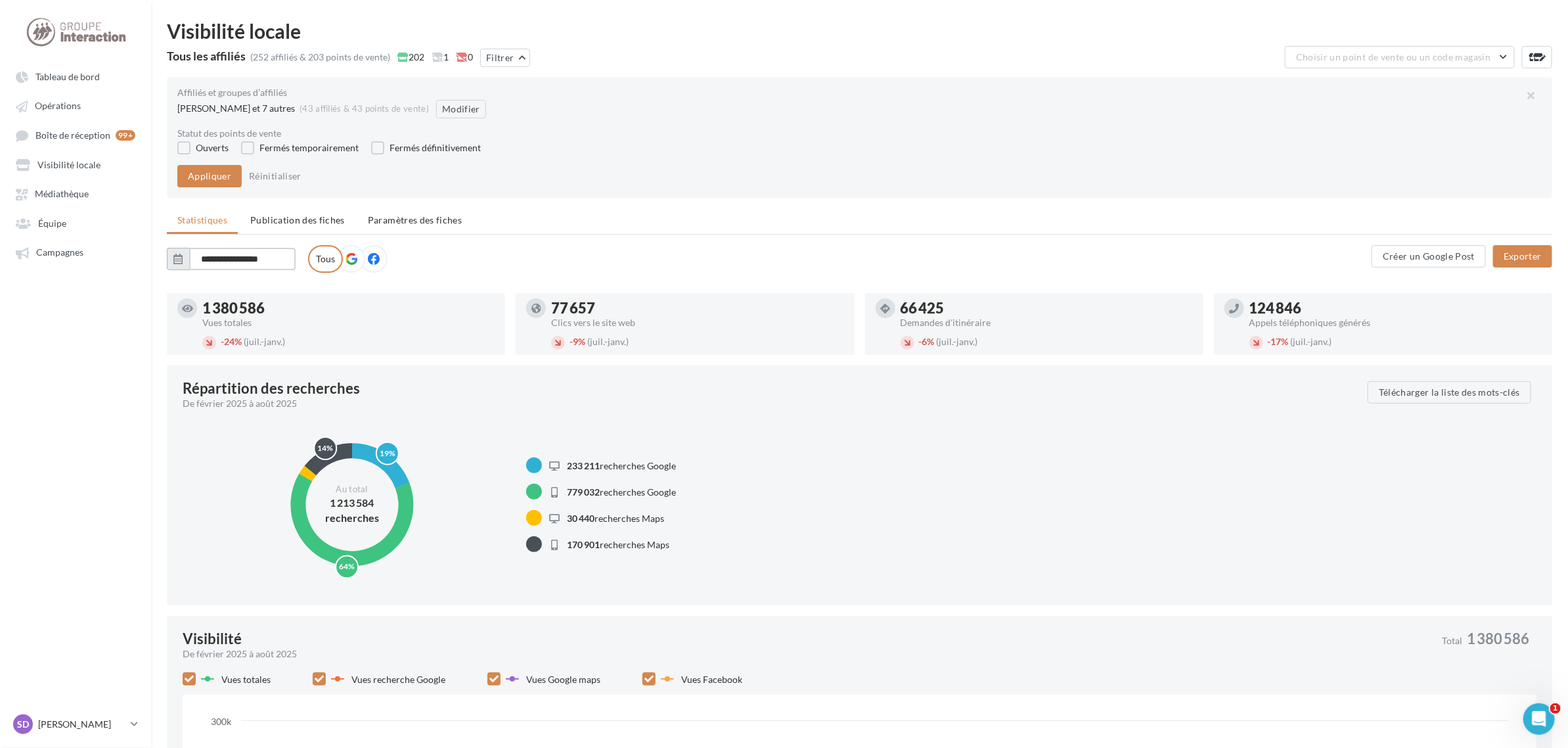
click at [230, 261] on input "**********" at bounding box center [242, 259] width 107 height 22
click at [198, 318] on button "Janv" at bounding box center [196, 323] width 26 height 26
click at [196, 378] on button "Juill" at bounding box center [196, 382] width 26 height 26
type input "**********"
click at [215, 176] on button "Appliquer" at bounding box center [209, 176] width 64 height 22
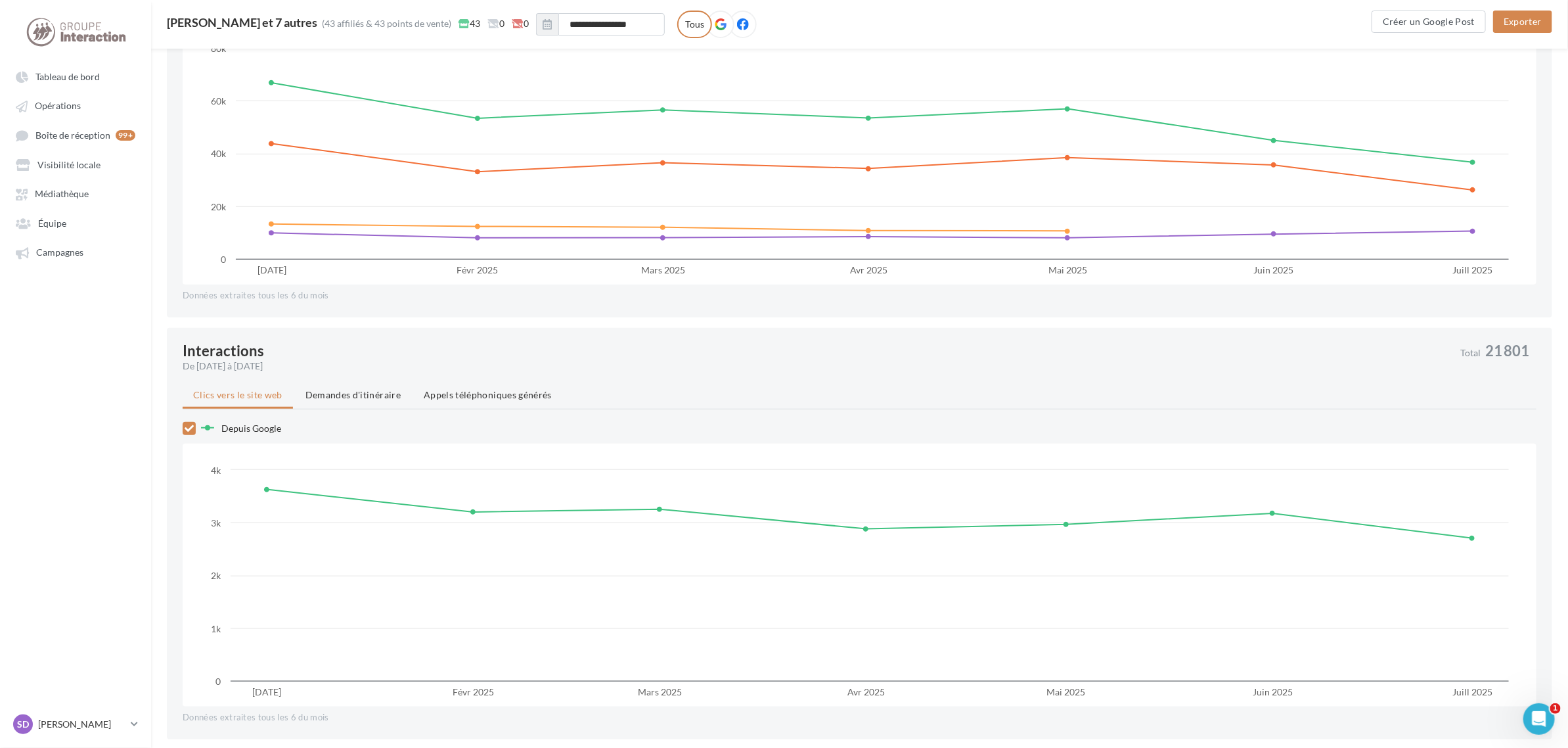
scroll to position [575, 0]
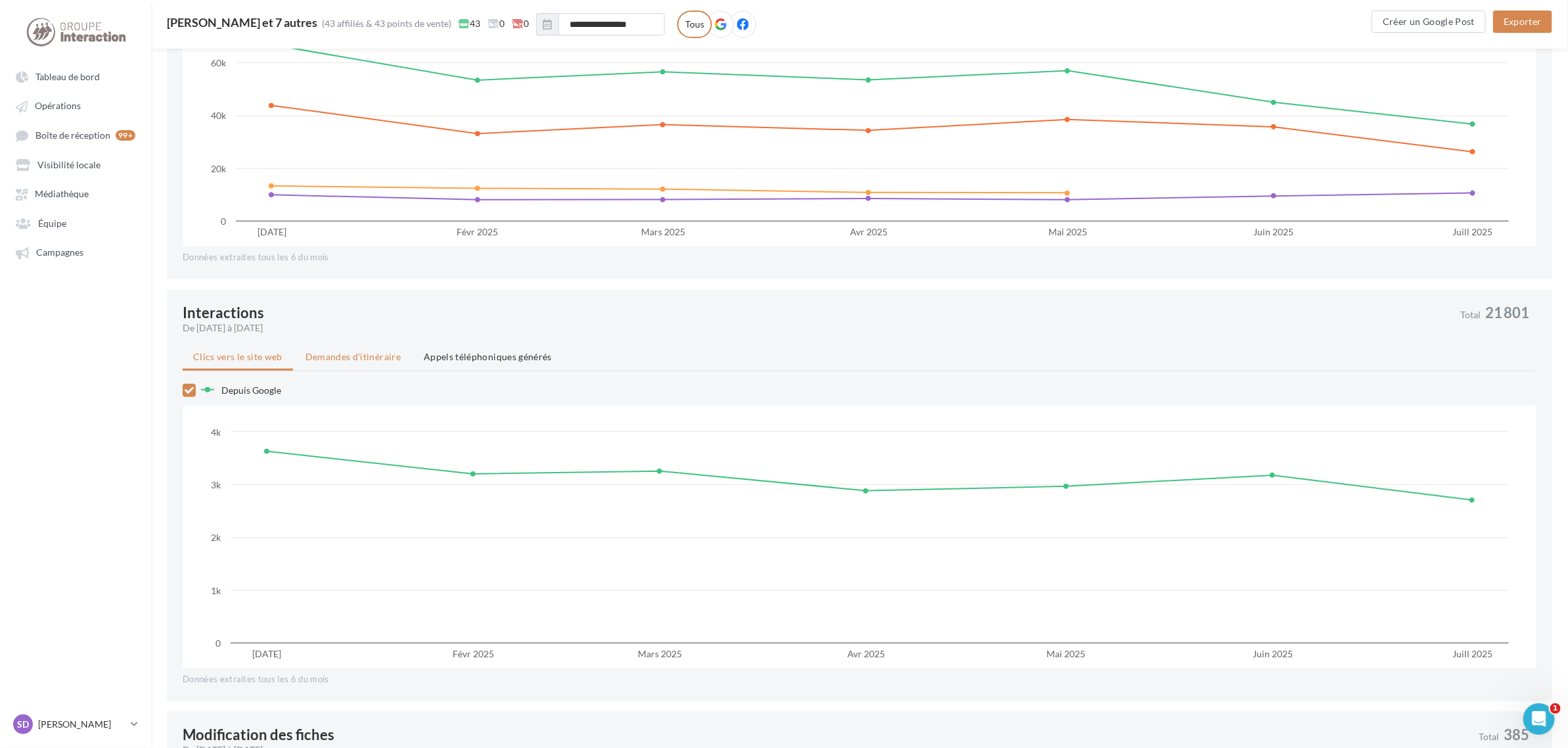
click at [340, 355] on span "Demandes d'itinéraire" at bounding box center [352, 356] width 95 height 11
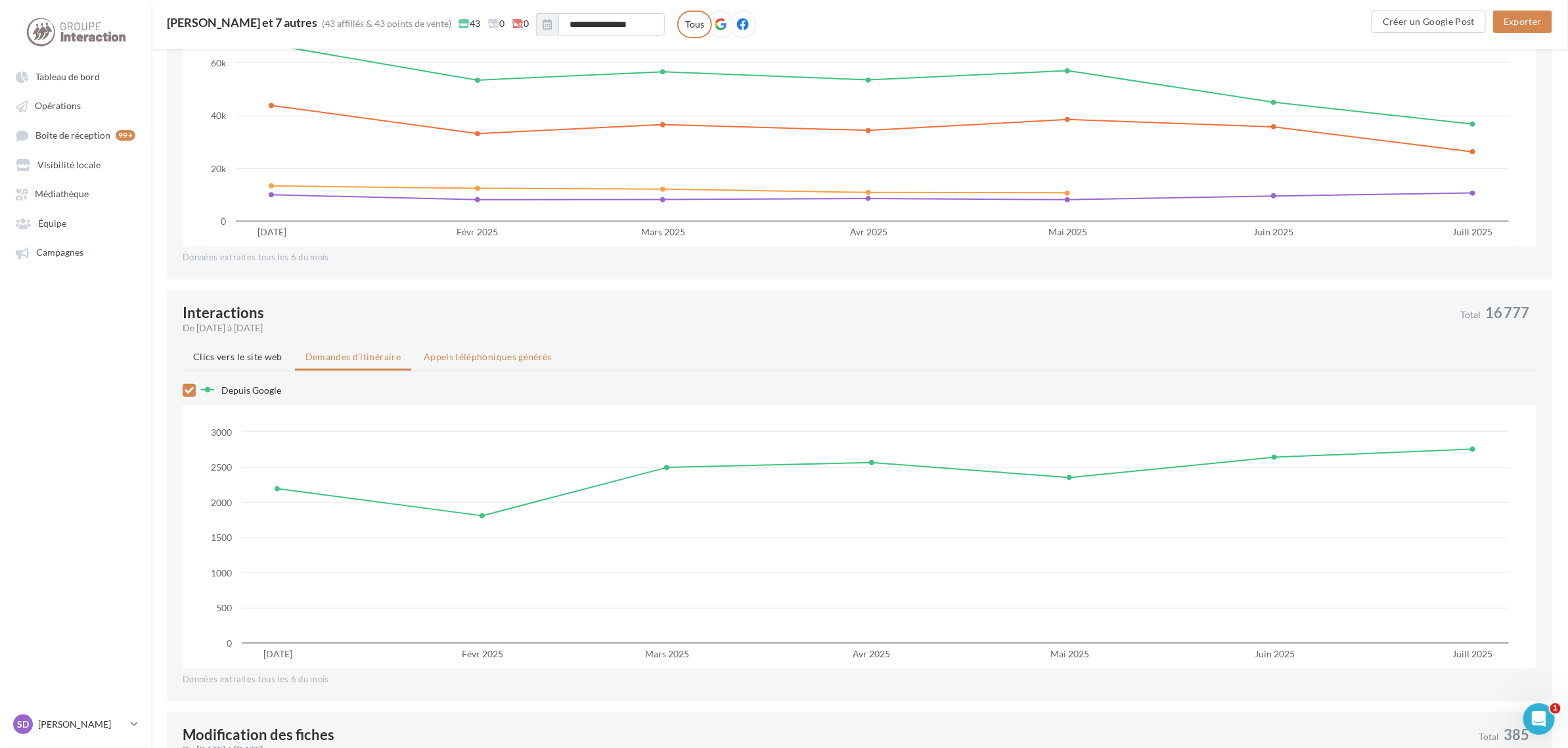
click at [496, 351] on span "Appels téléphoniques générés" at bounding box center [488, 356] width 128 height 11
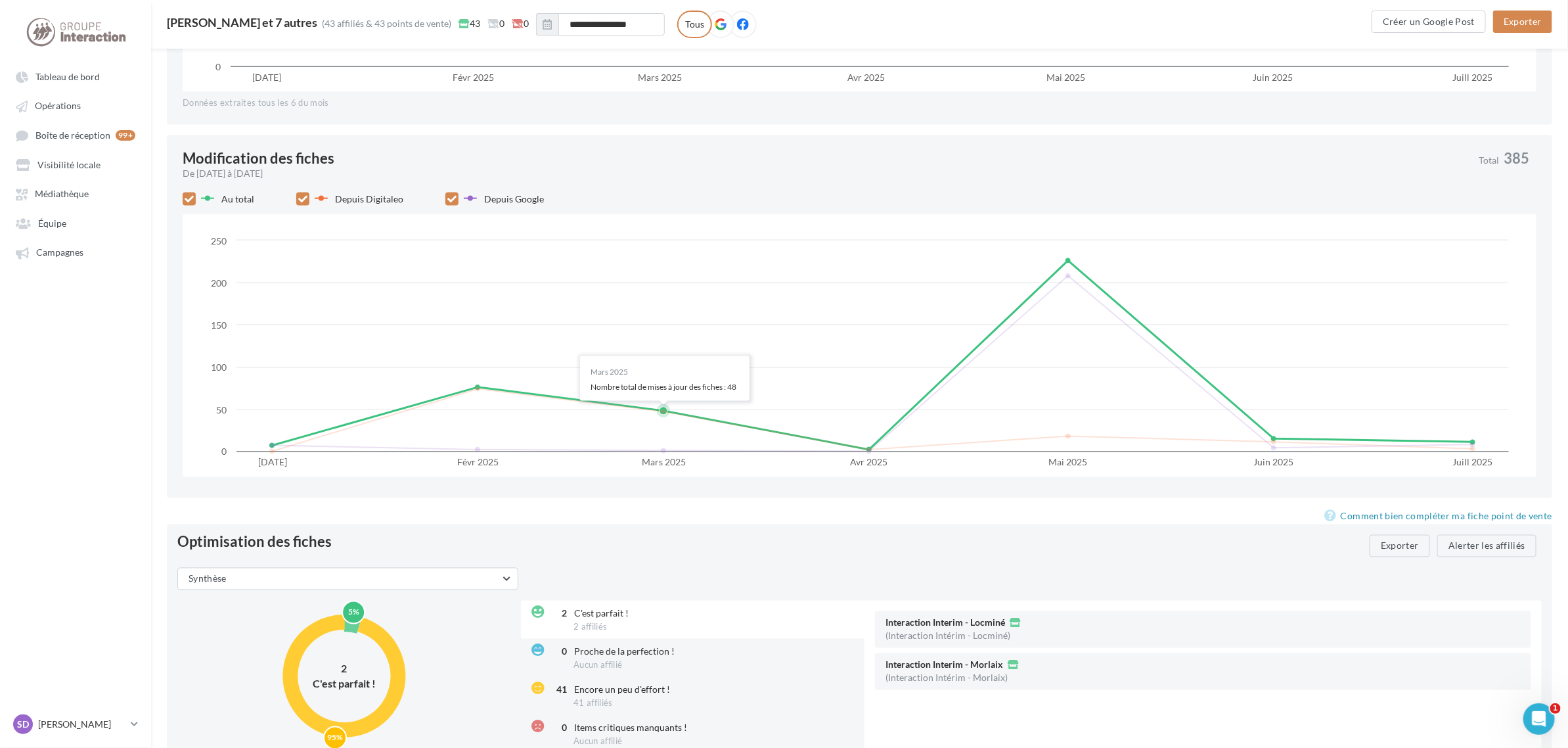
scroll to position [1312, 0]
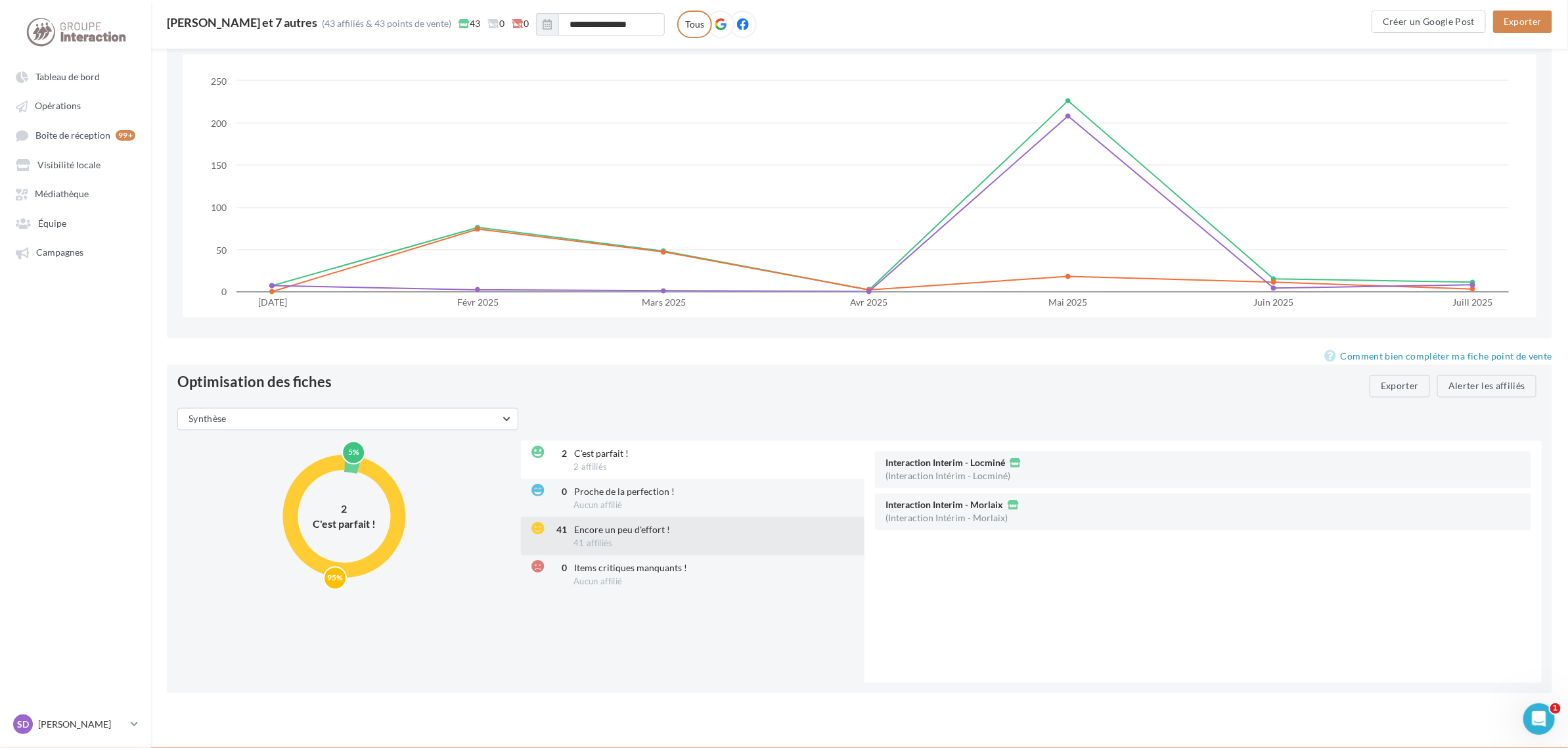
click at [602, 526] on span "Encore un peu d'effort !" at bounding box center [622, 530] width 96 height 11
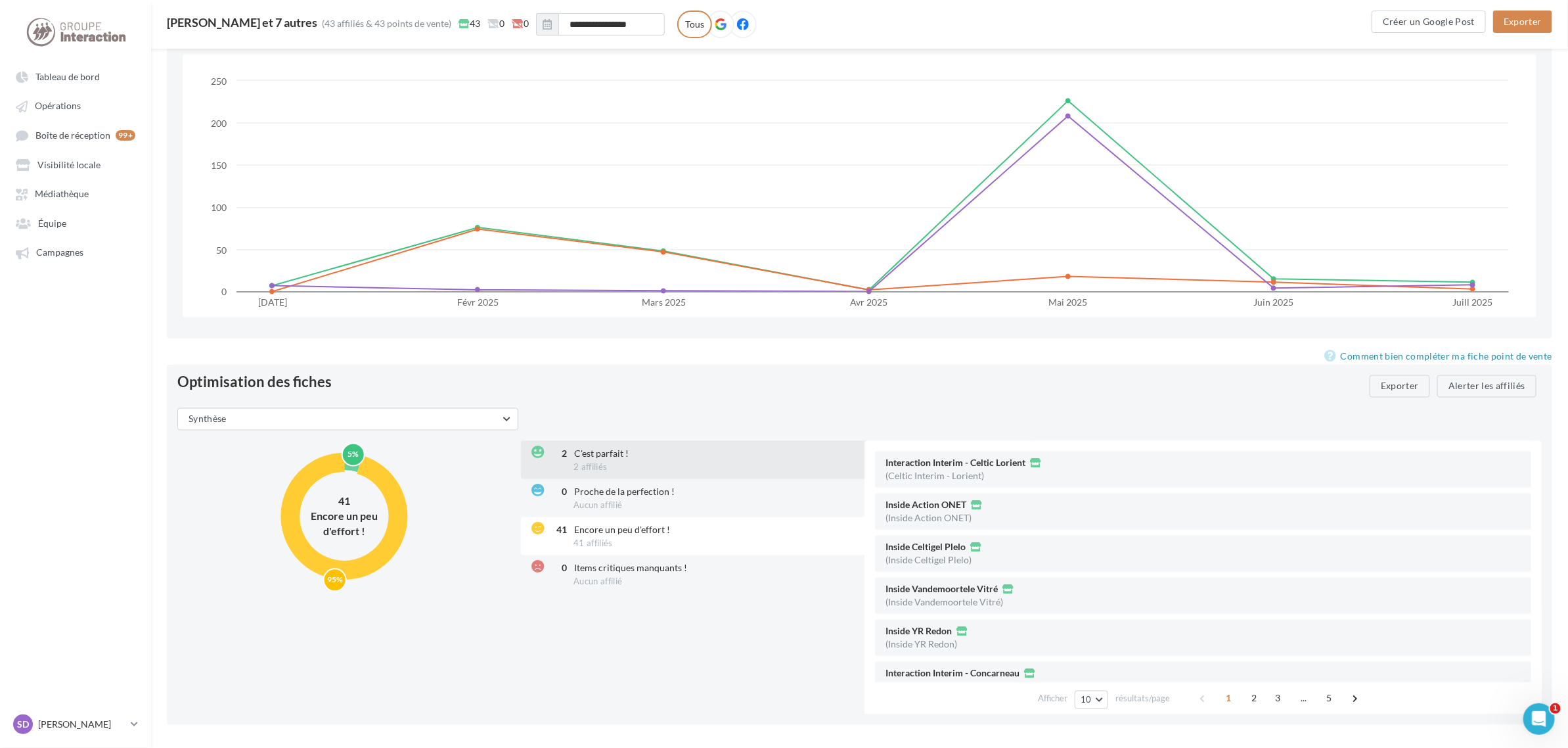
click at [631, 462] on div "2 C'est parfait ! 2 affiliés" at bounding box center [694, 460] width 346 height 38
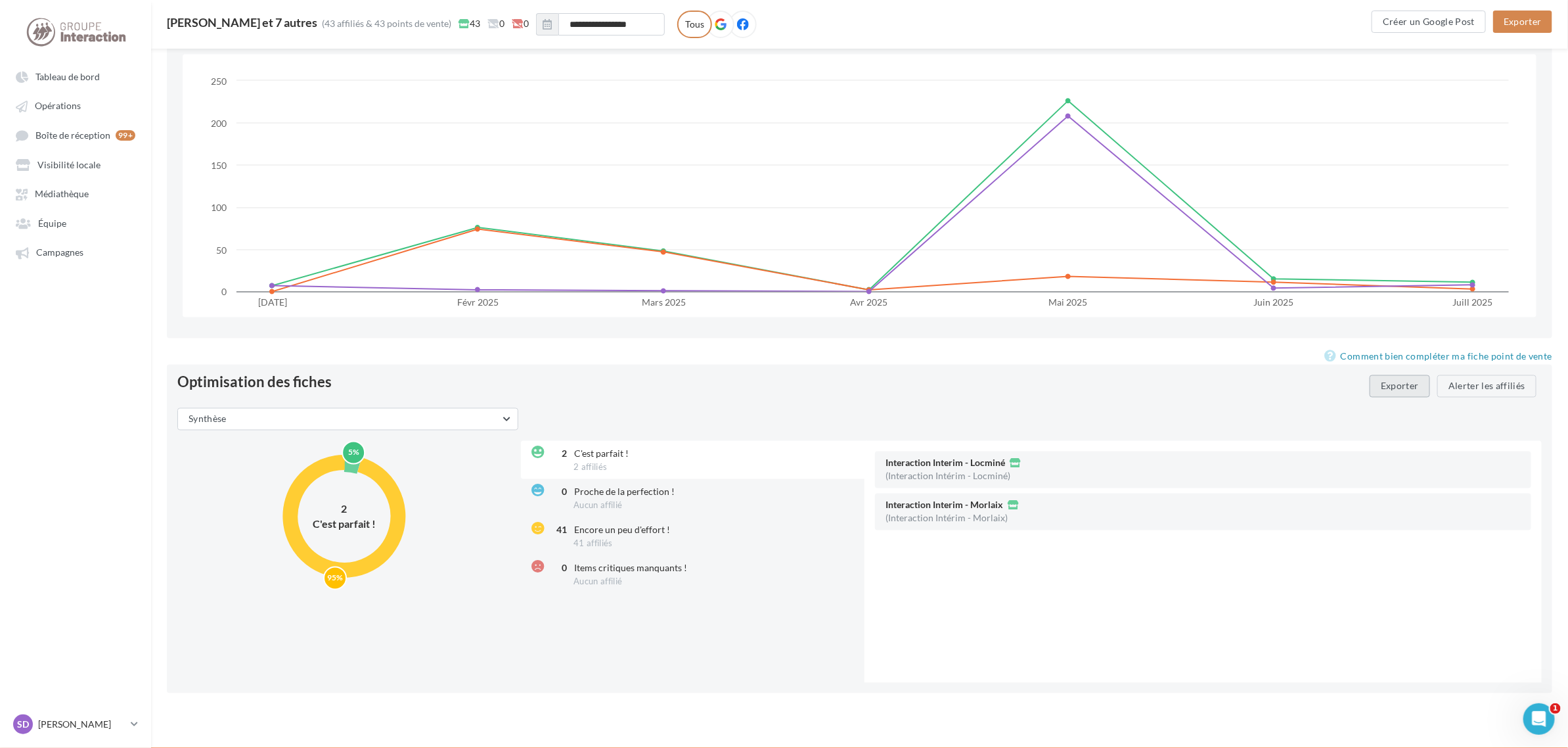
click at [1403, 391] on button "Exporter" at bounding box center [1399, 386] width 60 height 22
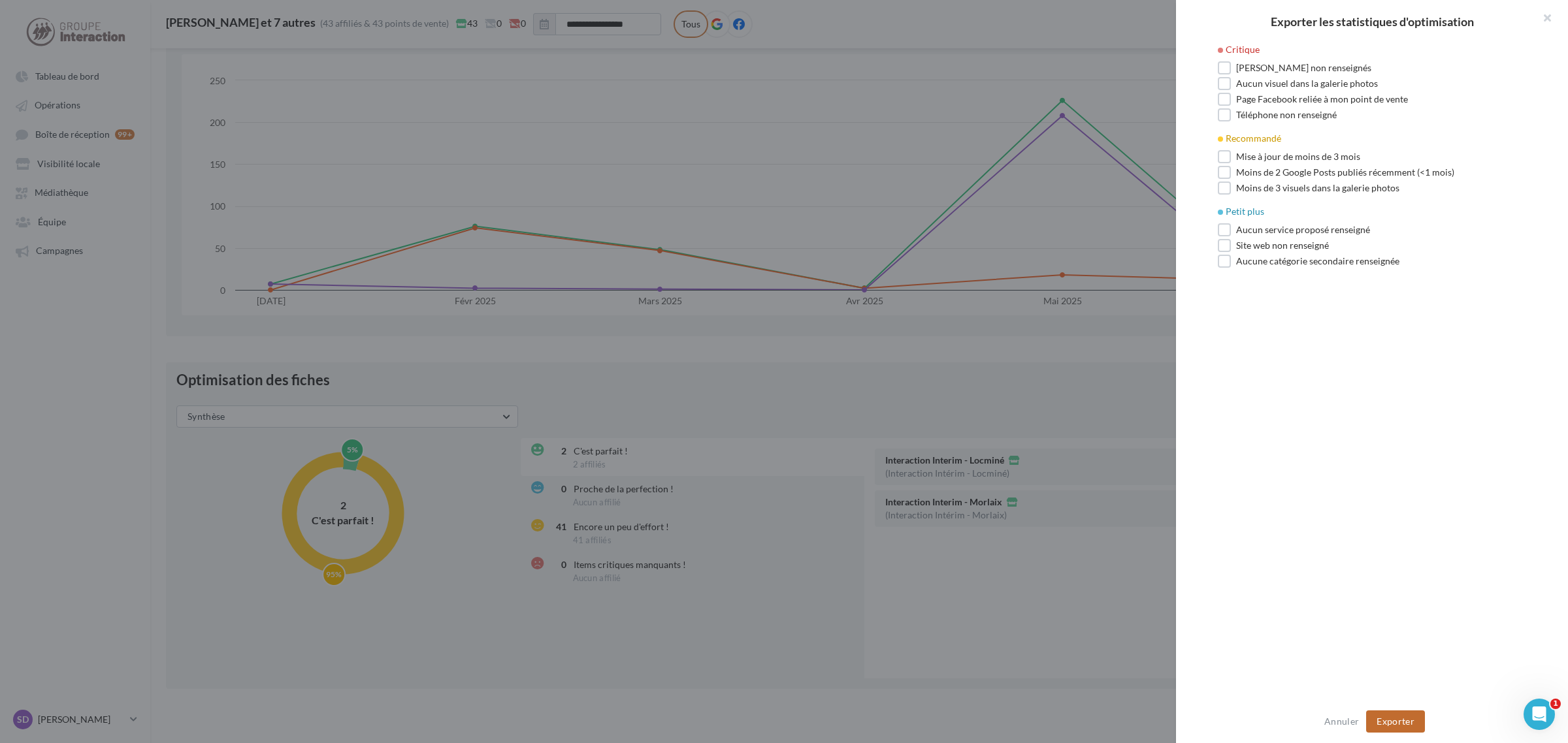
click at [1395, 717] on button "Exporter" at bounding box center [1395, 721] width 59 height 22
